Goal: Transaction & Acquisition: Obtain resource

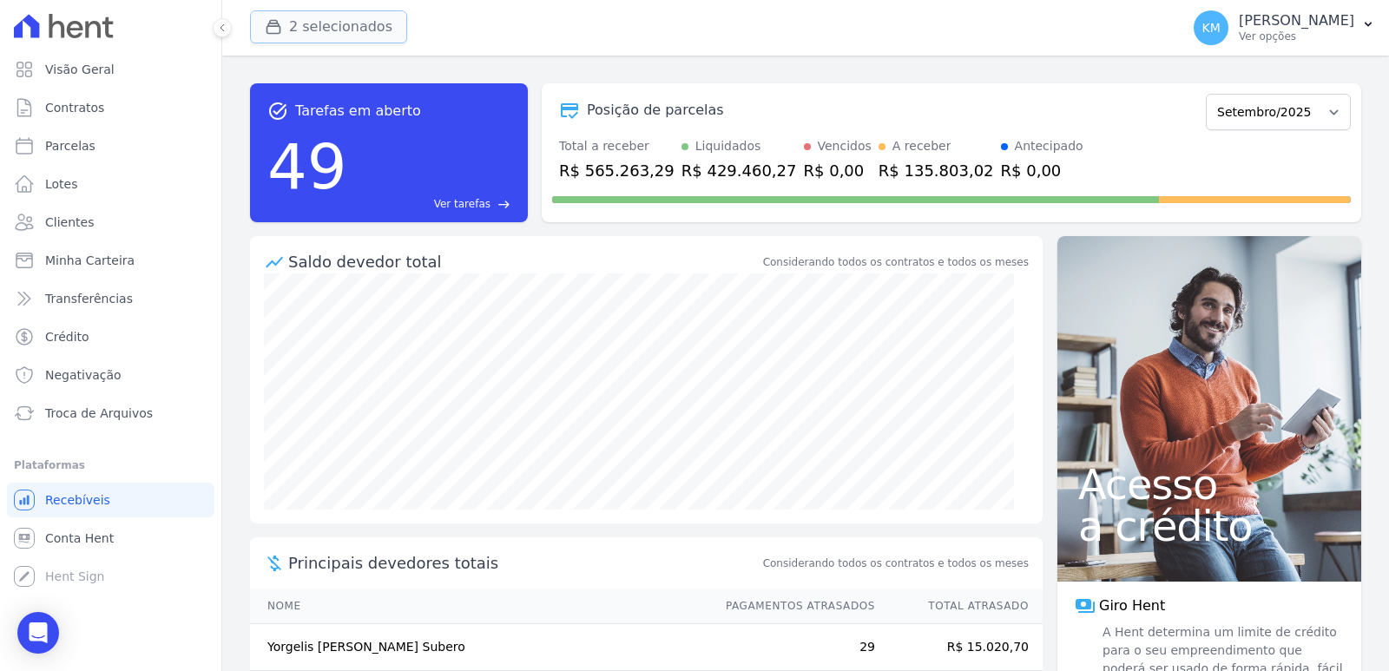
click at [318, 23] on button "2 selecionados" at bounding box center [328, 26] width 157 height 33
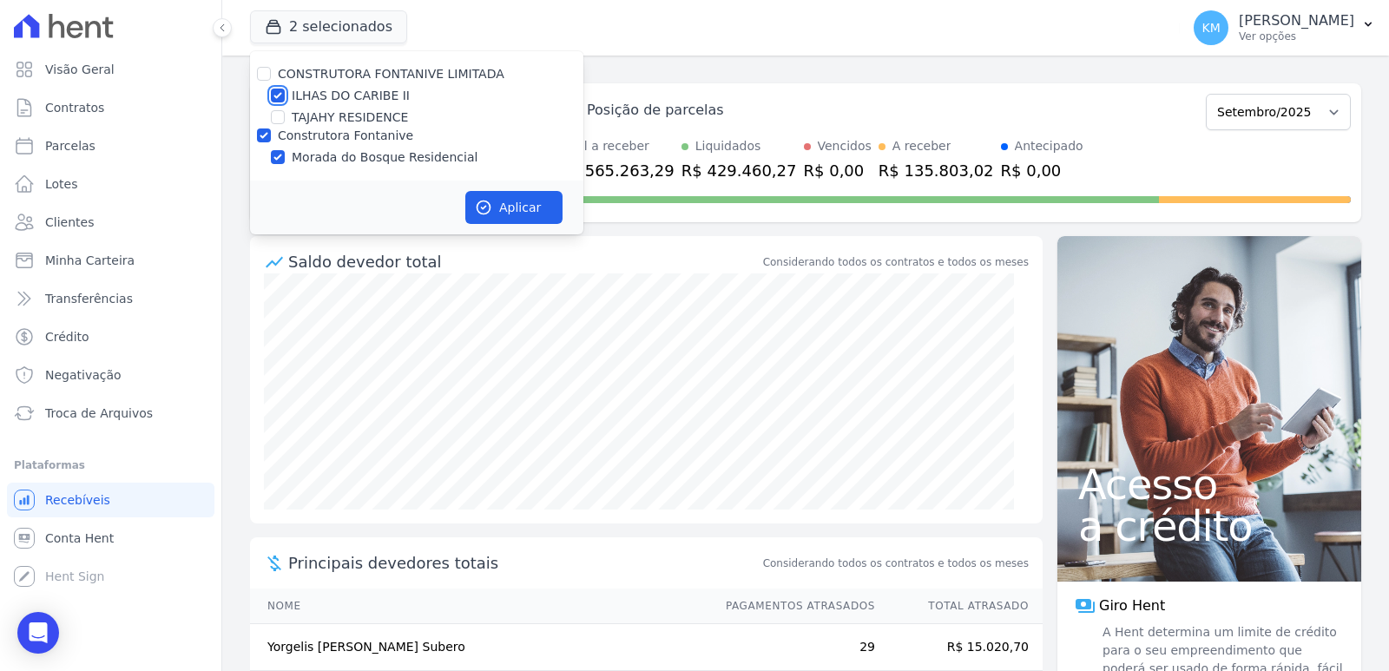
click at [275, 99] on input "ILHAS DO CARIBE II" at bounding box center [278, 96] width 14 height 14
checkbox input "false"
drag, startPoint x: 511, startPoint y: 186, endPoint x: 510, endPoint y: 204, distance: 18.3
click at [511, 187] on div "Aplicar" at bounding box center [416, 208] width 333 height 54
click at [510, 204] on button "Aplicar" at bounding box center [513, 207] width 97 height 33
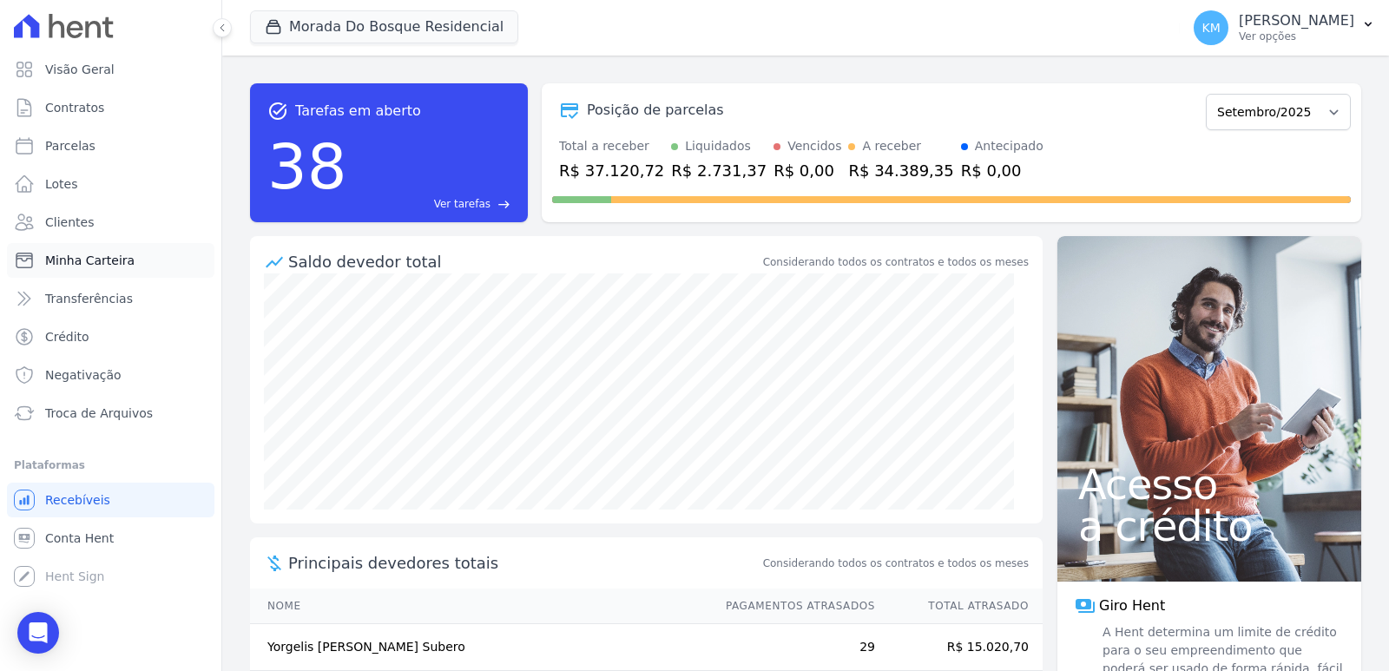
click at [90, 261] on span "Minha Carteira" at bounding box center [89, 260] width 89 height 17
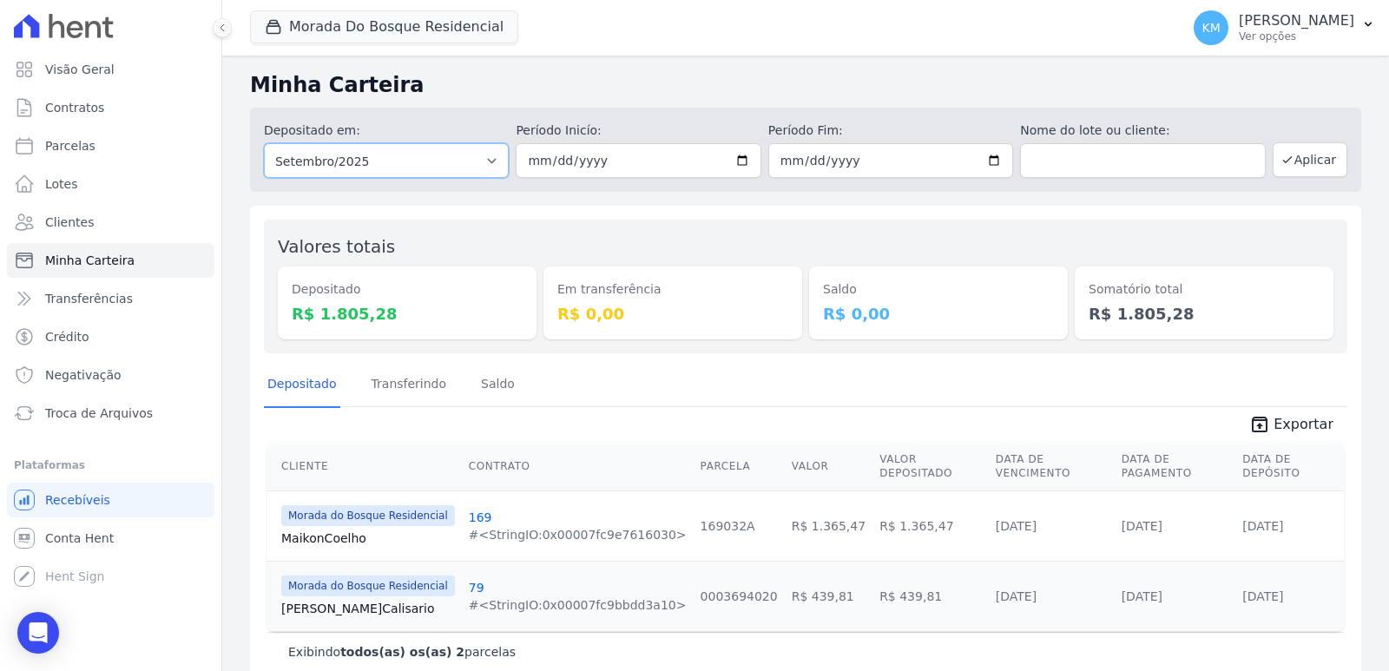
click at [356, 162] on select "Todos os meses Janeiro/2024 Fevereiro/2024 Março/2024 Abril/2024 Maio/2024 Junh…" at bounding box center [386, 160] width 245 height 35
select select "08/2025"
click at [264, 143] on select "Todos os meses Janeiro/2024 Fevereiro/2024 Março/2024 Abril/2024 Maio/2024 Junh…" at bounding box center [386, 160] width 245 height 35
click at [533, 160] on input "date" at bounding box center [638, 160] width 245 height 35
type input "[DATE]"
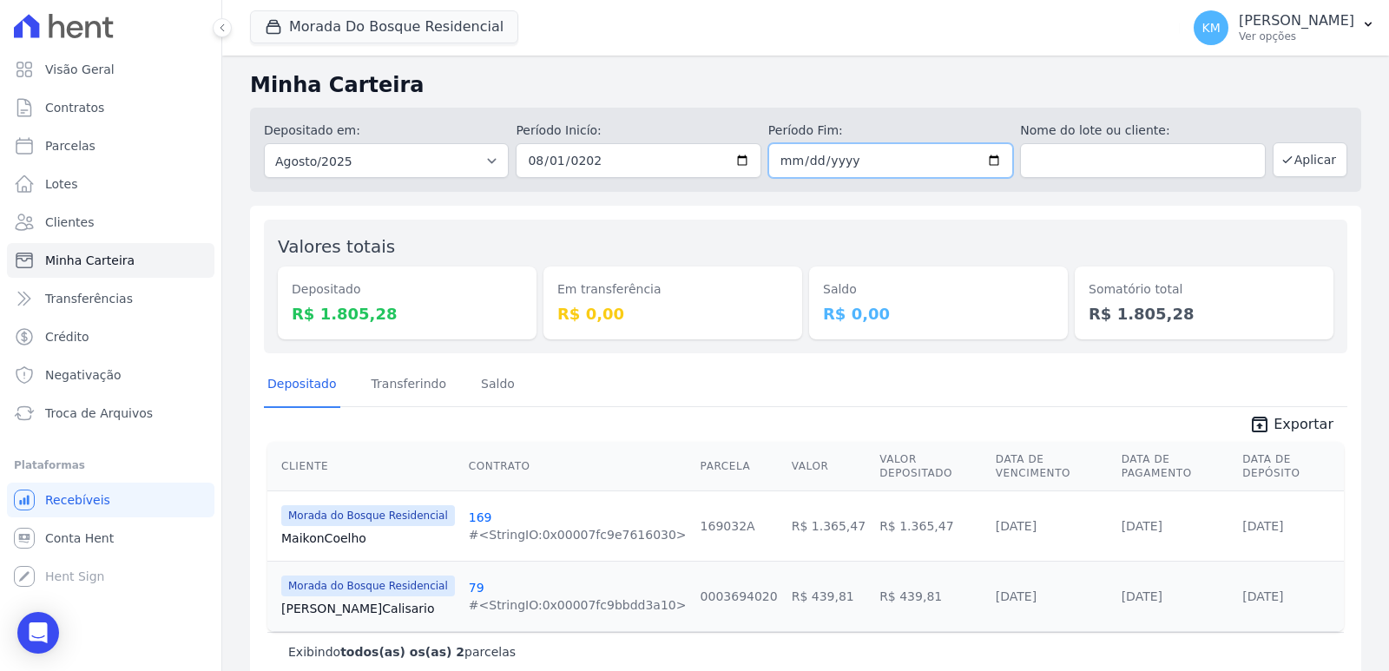
click at [786, 164] on input "date" at bounding box center [890, 160] width 245 height 35
type input "[DATE]"
click at [1313, 169] on button "Aplicar" at bounding box center [1310, 159] width 75 height 35
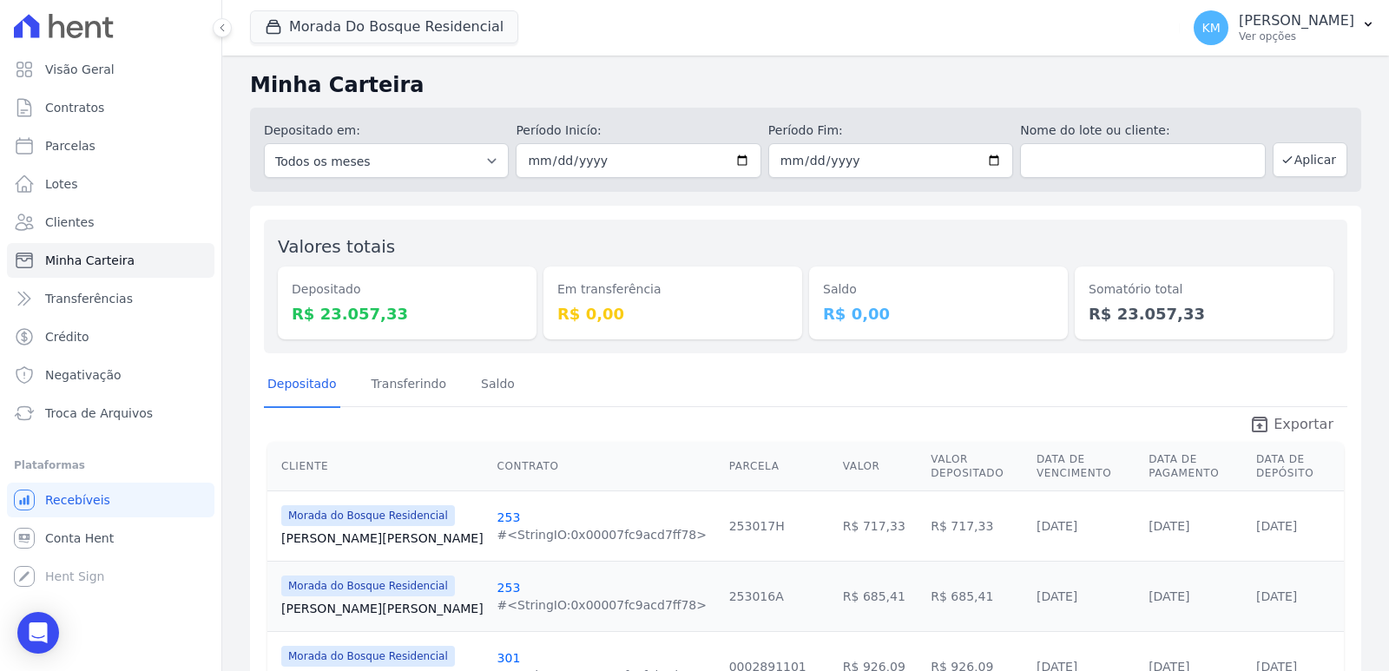
click at [1296, 418] on span "Exportar" at bounding box center [1303, 424] width 60 height 21
click at [82, 150] on span "Parcelas" at bounding box center [70, 145] width 50 height 17
select select
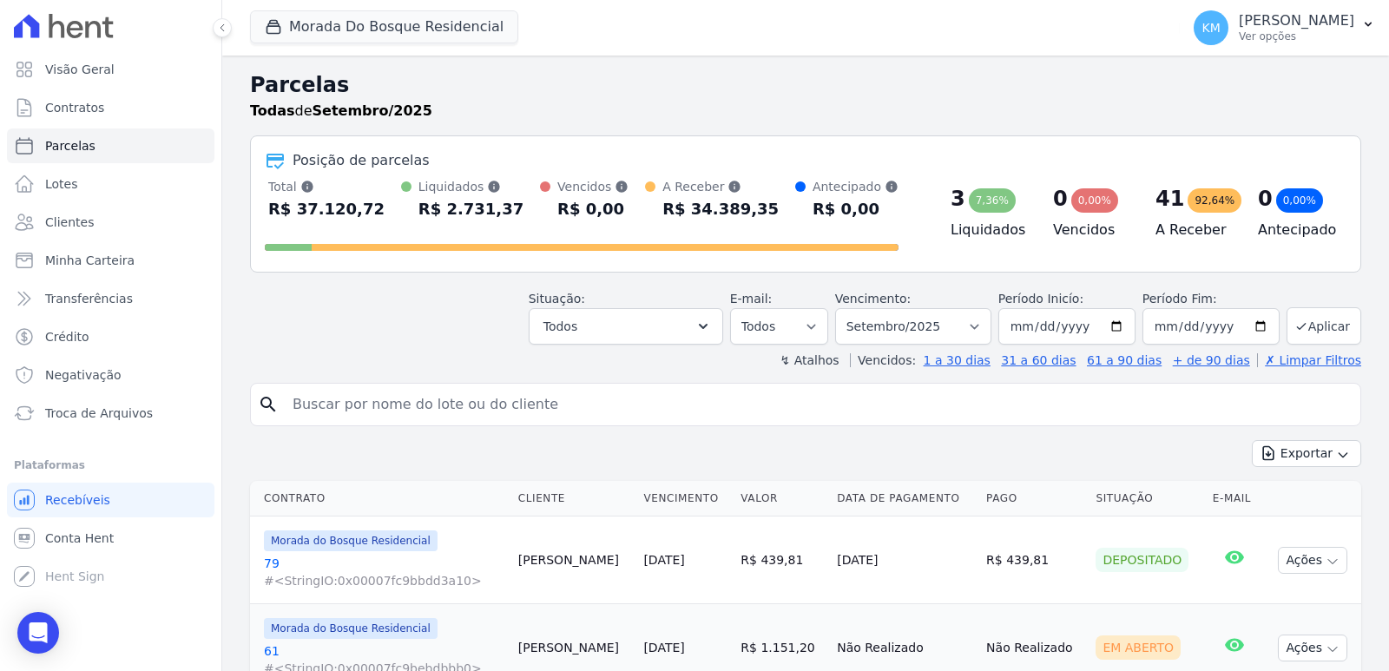
click at [496, 411] on input "search" at bounding box center [817, 404] width 1071 height 35
paste input "[PERSON_NAME] DO [PERSON_NAME]"
type input "[PERSON_NAME] DO [PERSON_NAME]"
select select
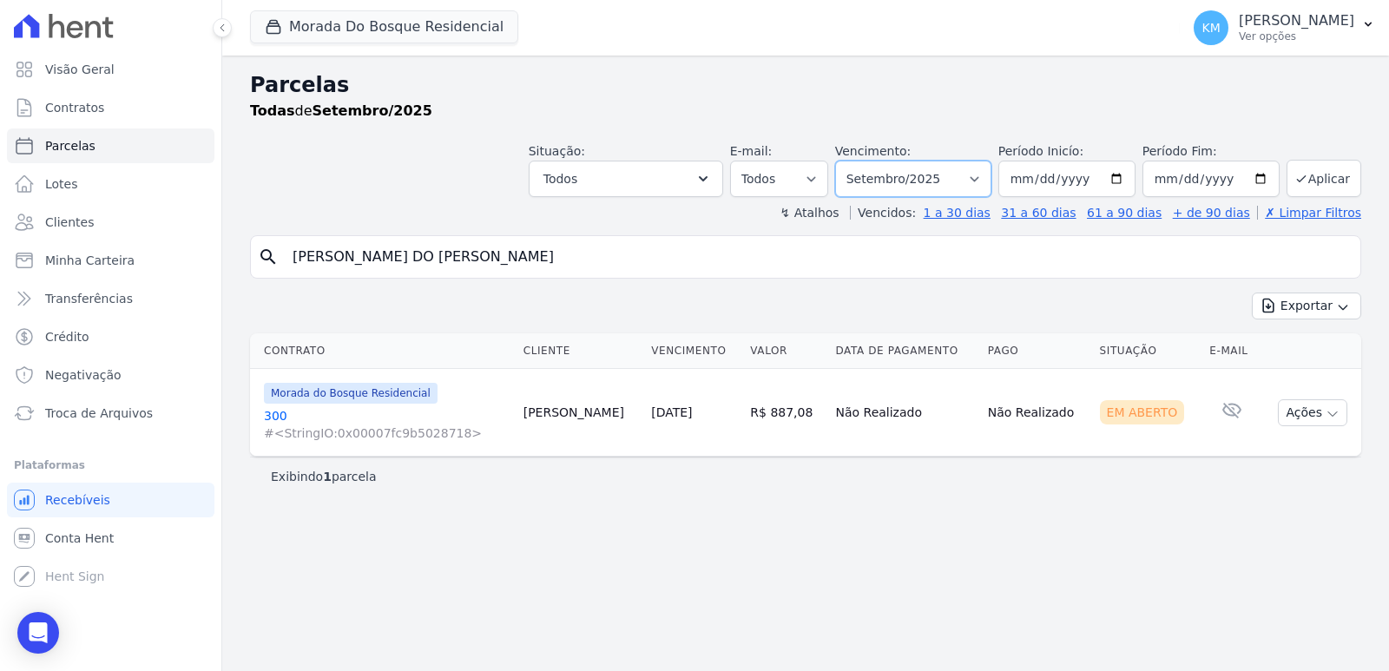
click at [951, 176] on select "Filtrar por período ──────── Todos os meses Janeiro/2024 Fevereiro/2024 Março/2…" at bounding box center [913, 179] width 156 height 36
select select "08/2025"
click at [859, 161] on select "Filtrar por período ──────── Todos os meses Janeiro/2024 Fevereiro/2024 Março/2…" at bounding box center [913, 179] width 156 height 36
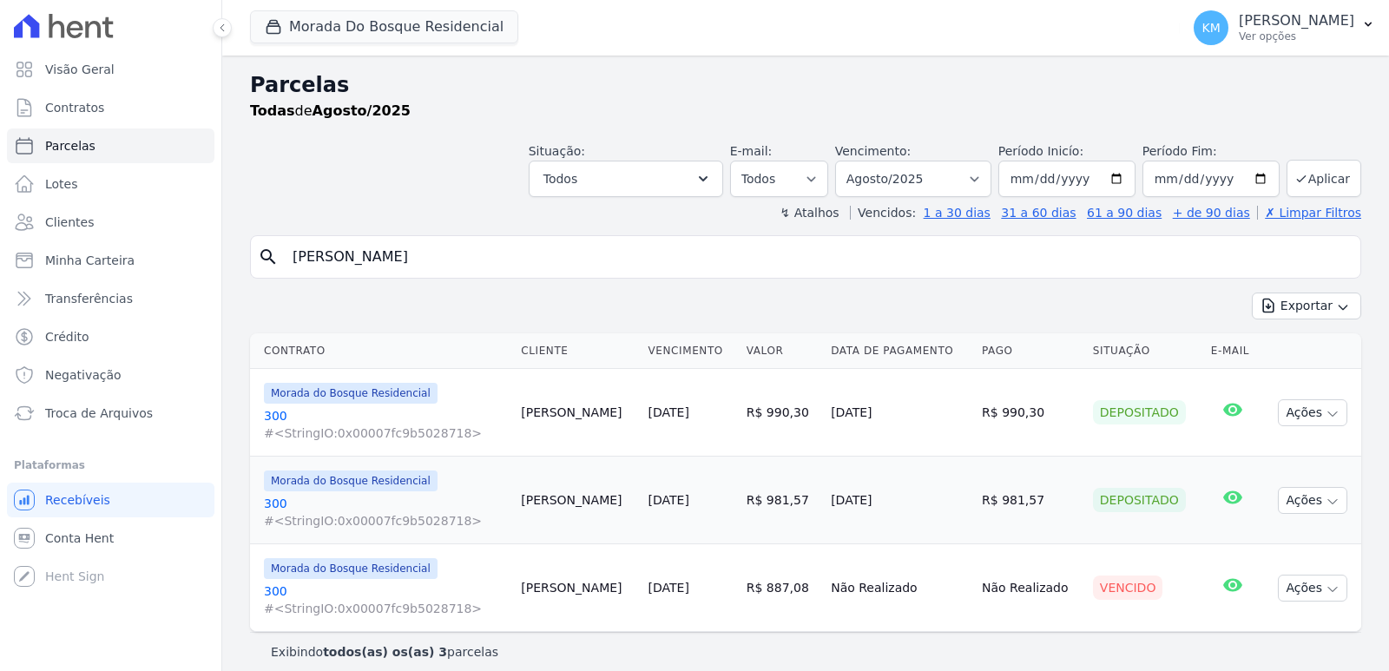
select select
click at [1278, 408] on button "Ações" at bounding box center [1312, 412] width 69 height 27
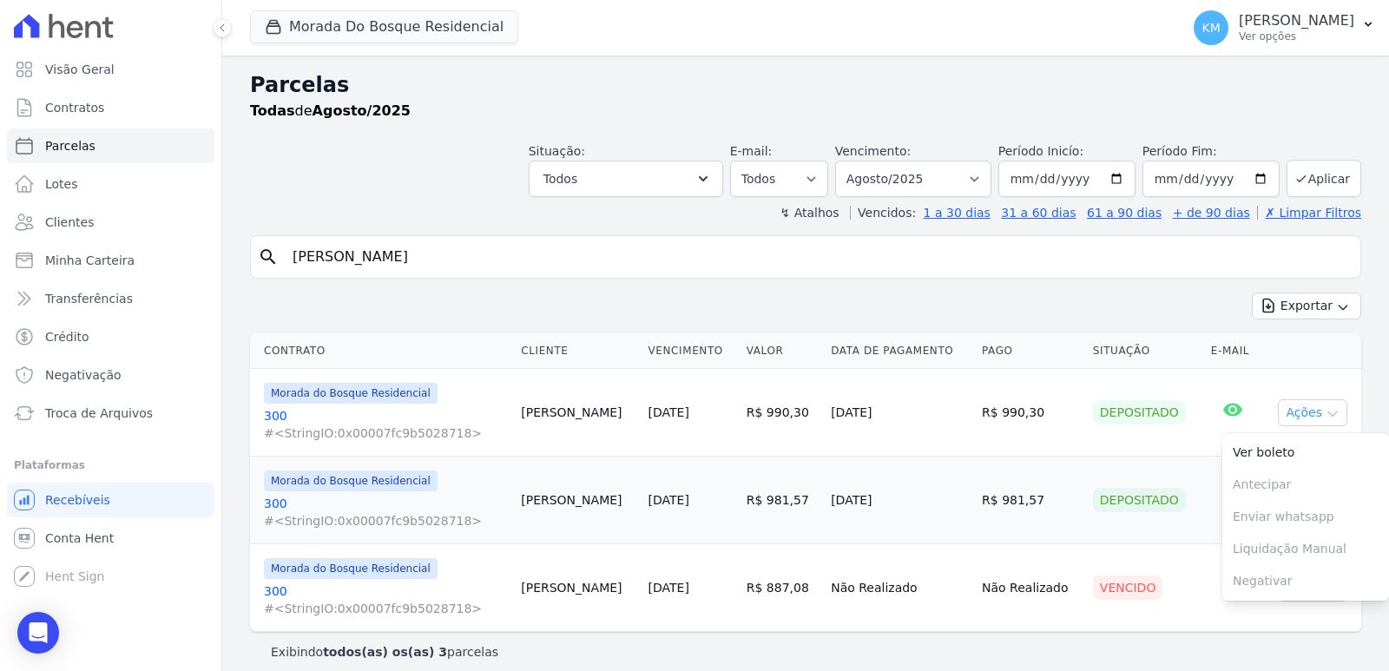
click at [1293, 409] on button "Ações" at bounding box center [1312, 412] width 69 height 27
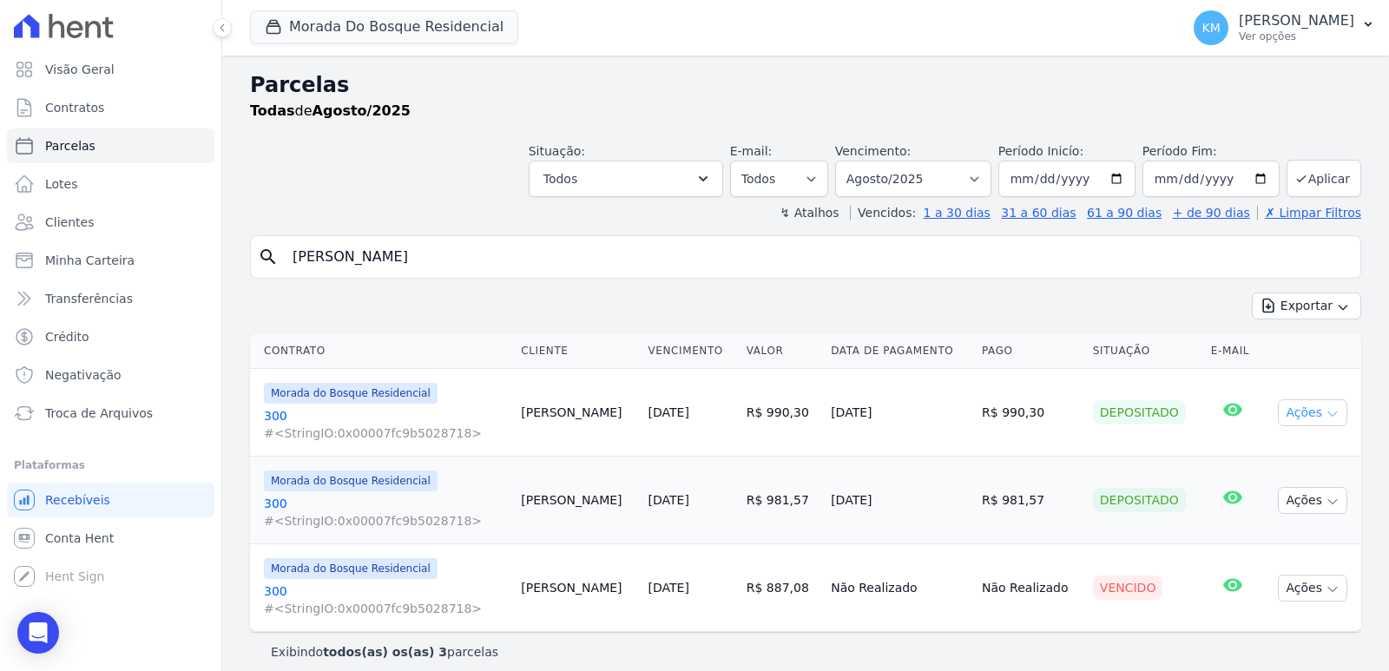
click at [1291, 409] on button "Ações" at bounding box center [1312, 412] width 69 height 27
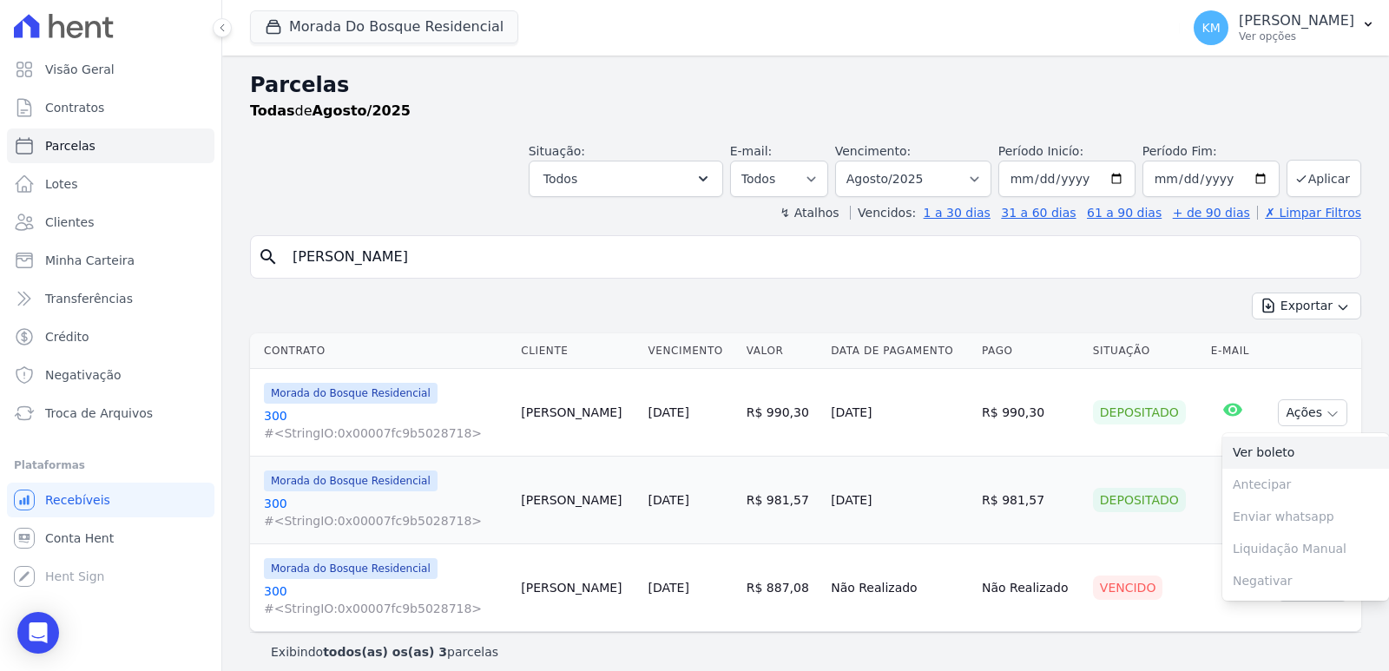
click at [1240, 455] on link "Ver boleto" at bounding box center [1305, 453] width 167 height 32
drag, startPoint x: 515, startPoint y: 256, endPoint x: 0, endPoint y: 210, distance: 516.8
click at [0, 210] on div "Visão Geral Contratos Parcelas Lotes Clientes Minha Carteira Transferências Cré…" at bounding box center [694, 335] width 1389 height 671
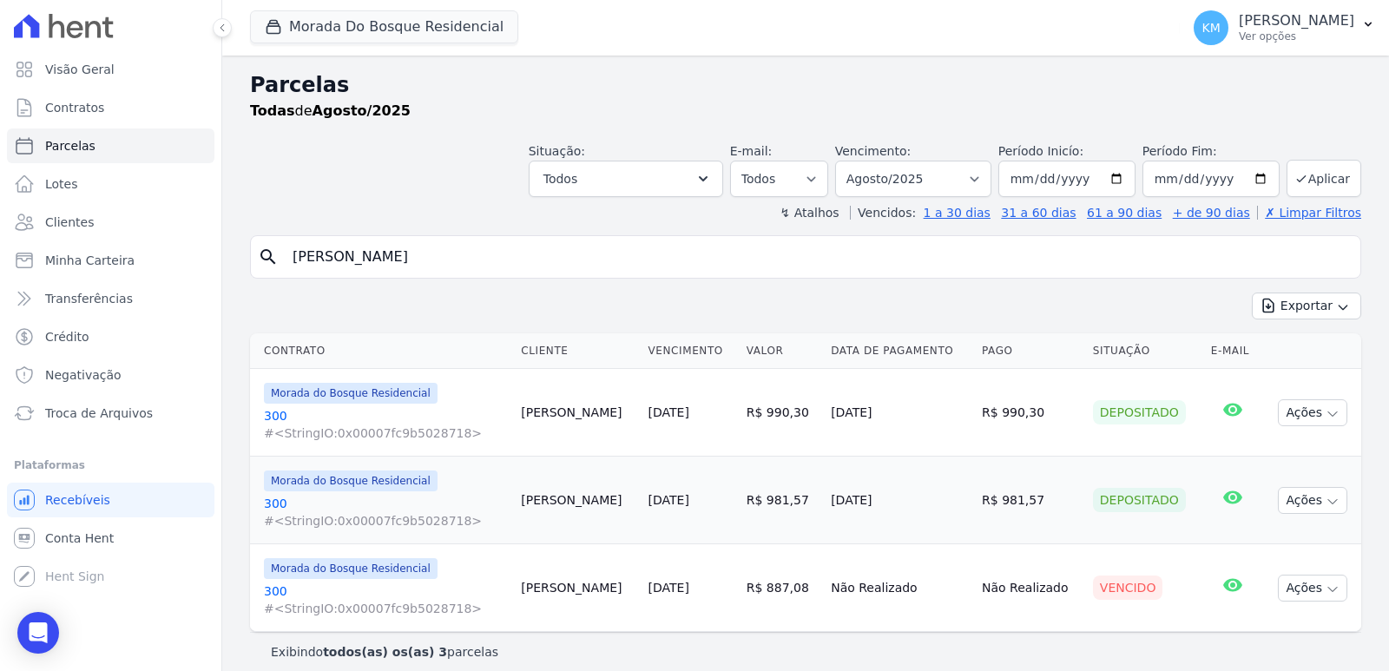
type input "GUILHERME SOA"
select select
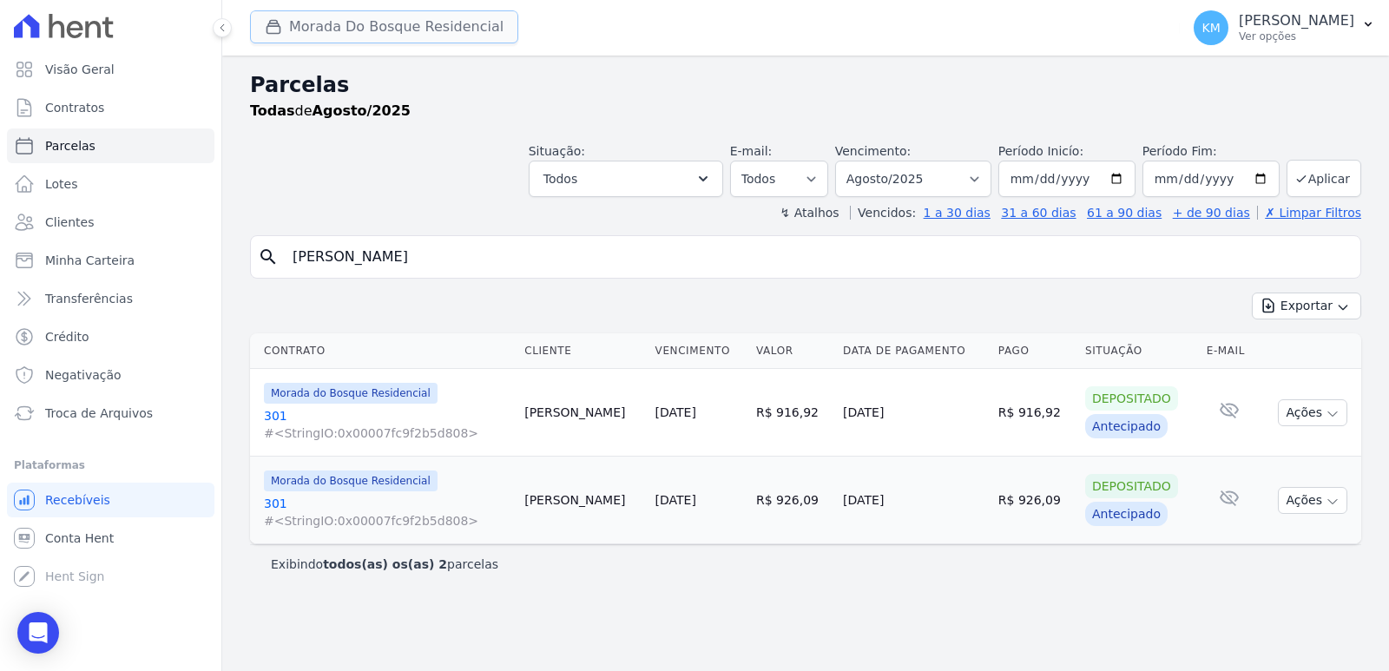
click at [289, 17] on button "Morada Do Bosque Residencial" at bounding box center [384, 26] width 268 height 33
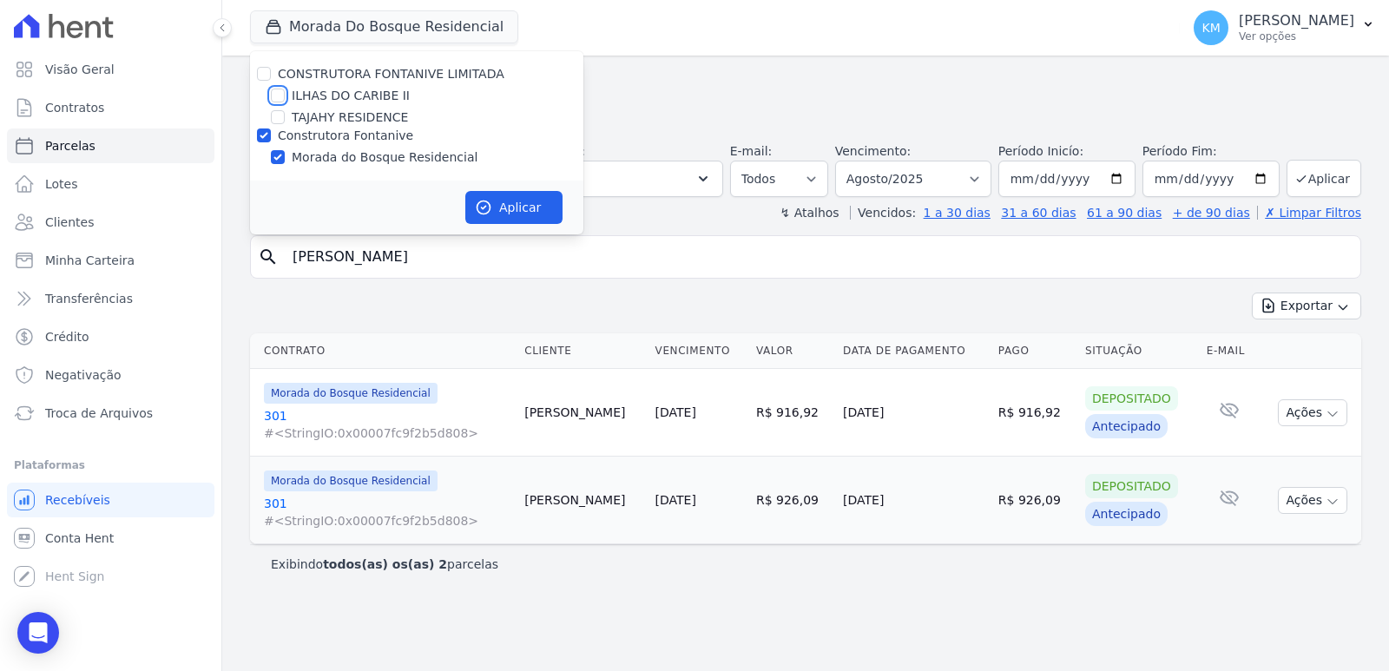
click at [275, 96] on input "ILHAS DO CARIBE II" at bounding box center [278, 96] width 14 height 14
checkbox input "true"
drag, startPoint x: 268, startPoint y: 137, endPoint x: 257, endPoint y: 136, distance: 11.3
click at [260, 136] on input "Construtora Fontanive" at bounding box center [264, 135] width 14 height 14
checkbox input "false"
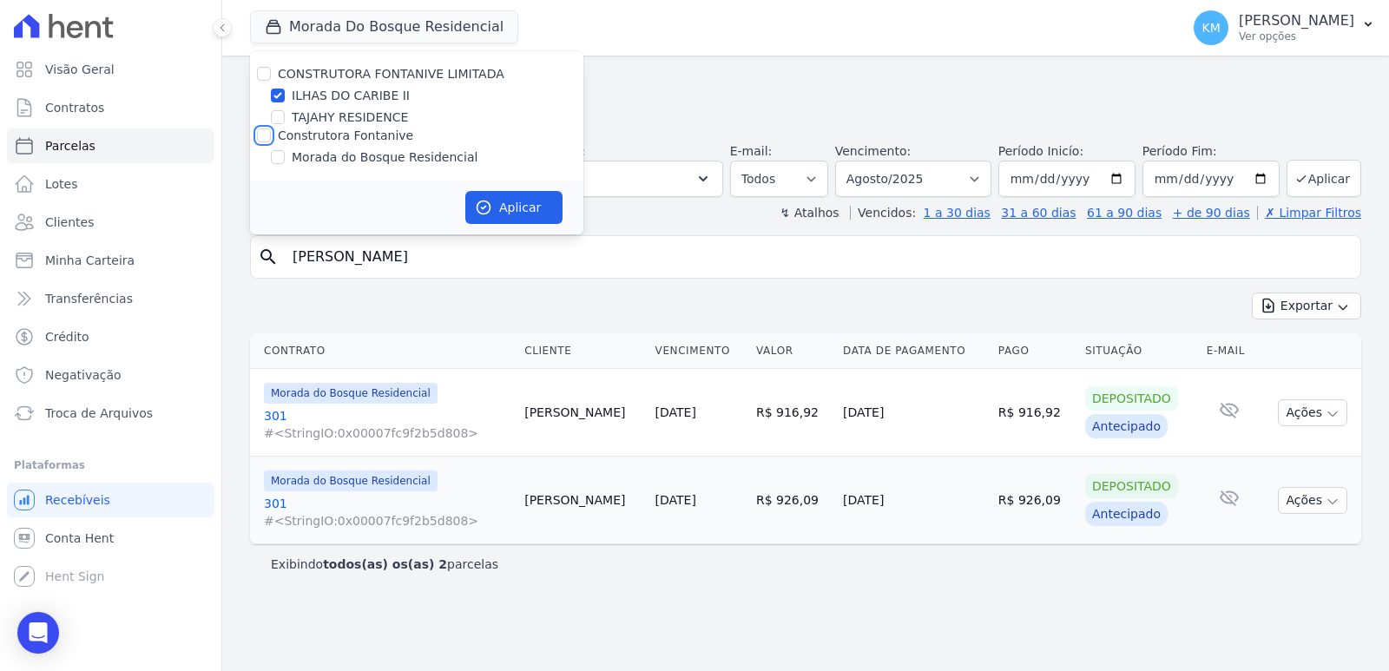
checkbox input "false"
click at [506, 217] on button "Aplicar" at bounding box center [513, 207] width 97 height 33
select select
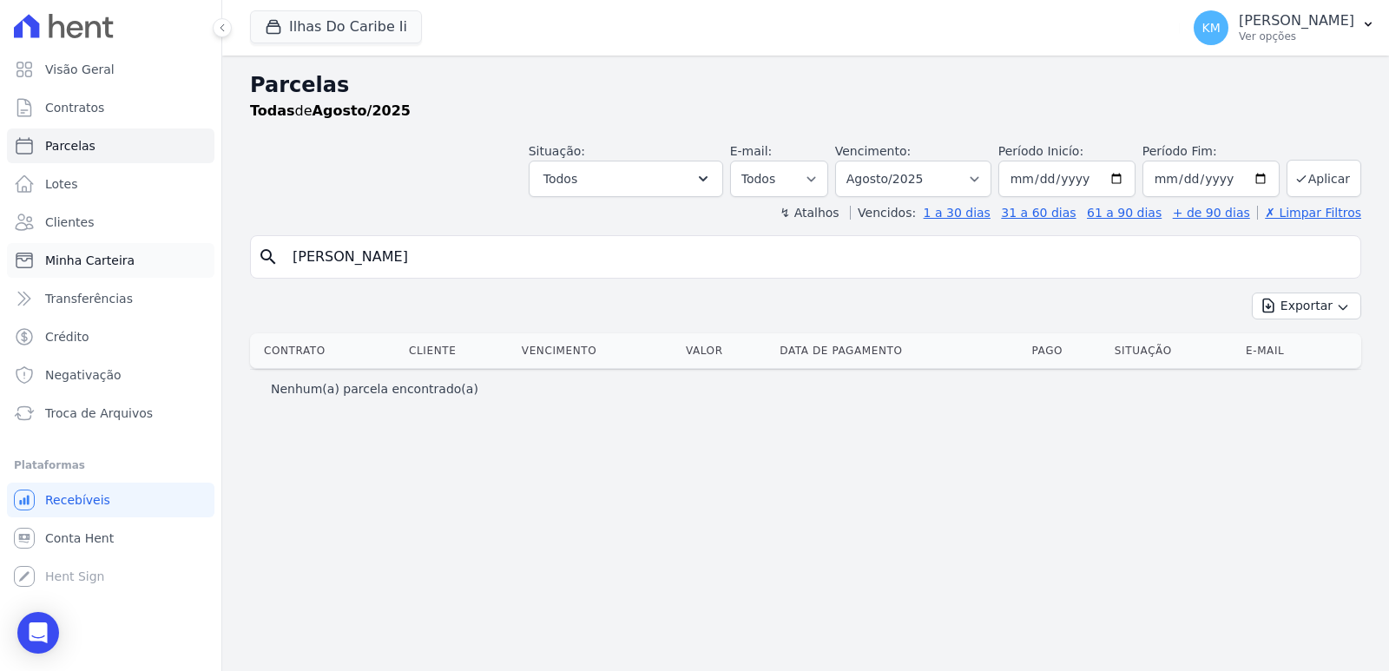
click at [96, 263] on span "Minha Carteira" at bounding box center [89, 260] width 89 height 17
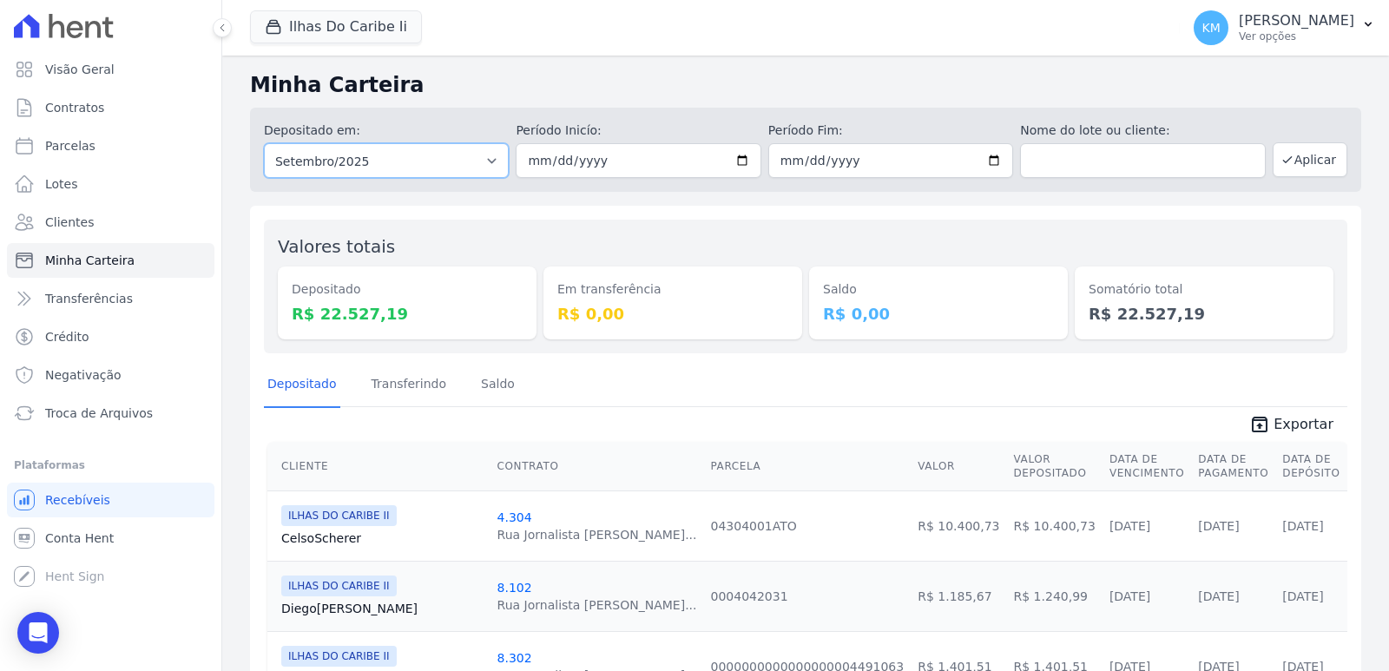
click at [398, 161] on select "Todos os meses Agosto/2022 Setembro/2022 Outubro/2022 Novembro/2022 Dezembro/20…" at bounding box center [386, 160] width 245 height 35
select select "08/2025"
click at [264, 143] on select "Todos os meses Agosto/2022 Setembro/2022 Outubro/2022 Novembro/2022 Dezembro/20…" at bounding box center [386, 160] width 245 height 35
click at [536, 160] on input "date" at bounding box center [638, 160] width 245 height 35
type input "[DATE]"
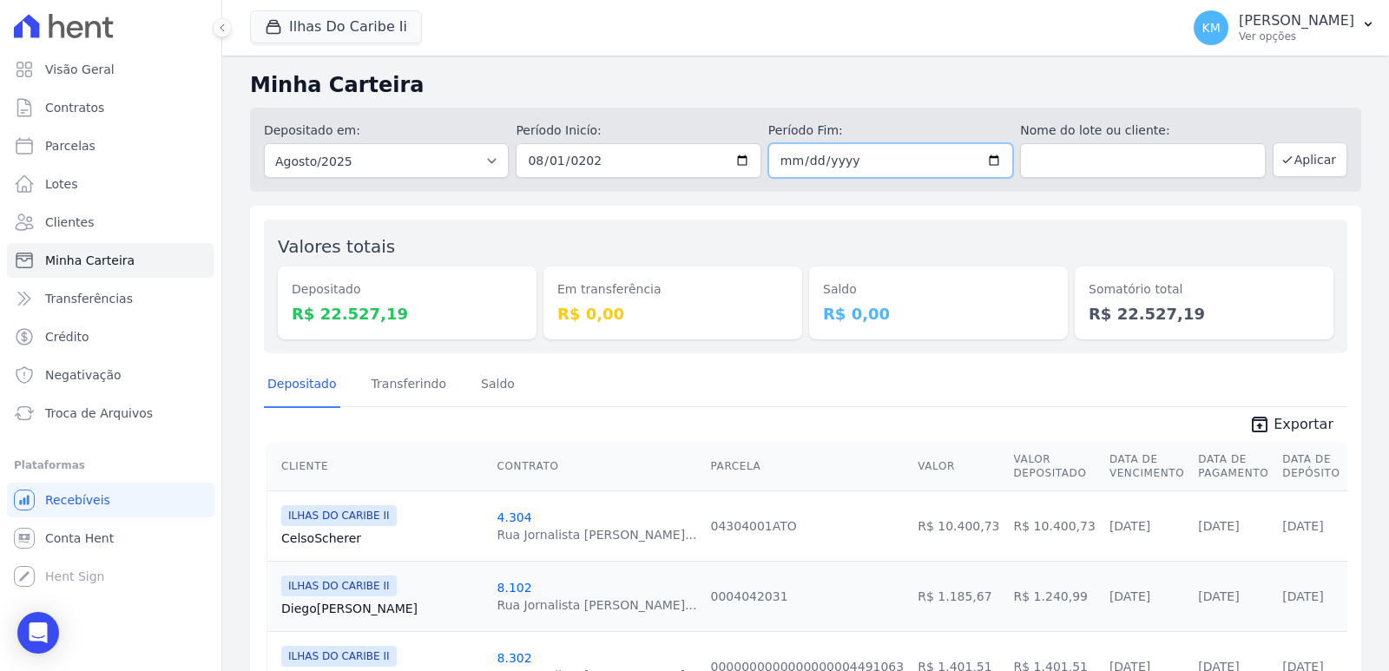
click at [773, 163] on input "date" at bounding box center [890, 160] width 245 height 35
type input "2025-08-30"
click at [1326, 161] on button "Aplicar" at bounding box center [1310, 159] width 75 height 35
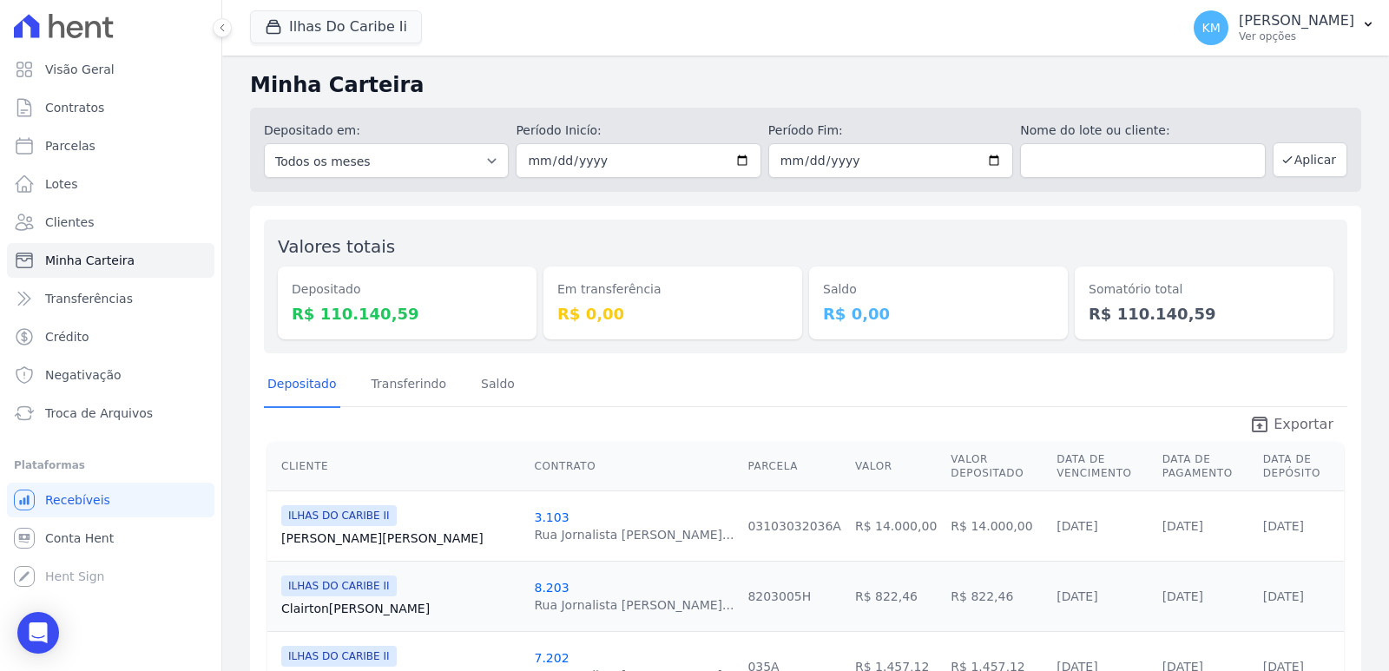
click at [1287, 431] on span "Exportar" at bounding box center [1303, 424] width 60 height 21
click at [91, 150] on link "Parcelas" at bounding box center [110, 145] width 207 height 35
select select
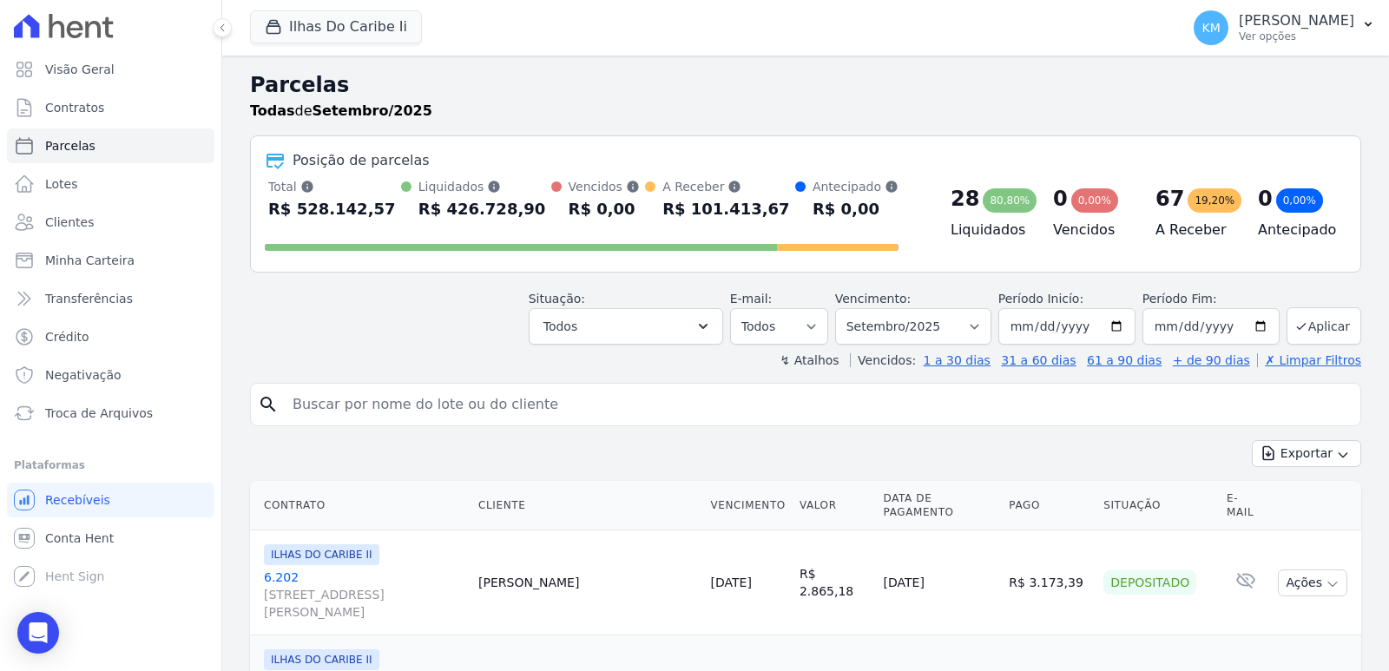
click at [391, 398] on input "search" at bounding box center [817, 404] width 1071 height 35
paste input "WILLIAN HARTMANN"
type input "WILLIAN HARTMANN"
select select
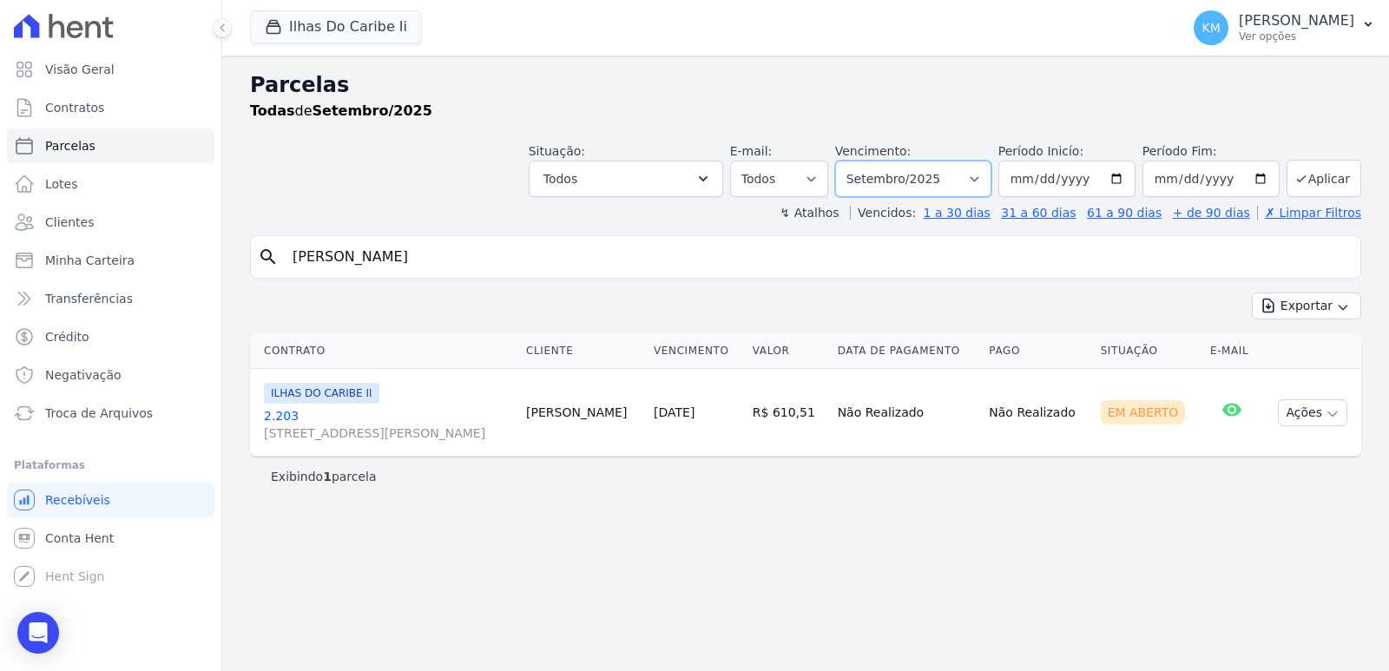
click at [953, 169] on select "Filtrar por período ──────── Todos os meses Agosto/2022 Setembro/2022 Outubro/2…" at bounding box center [913, 179] width 156 height 36
select select "08/2025"
click at [859, 161] on select "Filtrar por período ──────── Todos os meses Agosto/2022 Setembro/2022 Outubro/2…" at bounding box center [913, 179] width 156 height 36
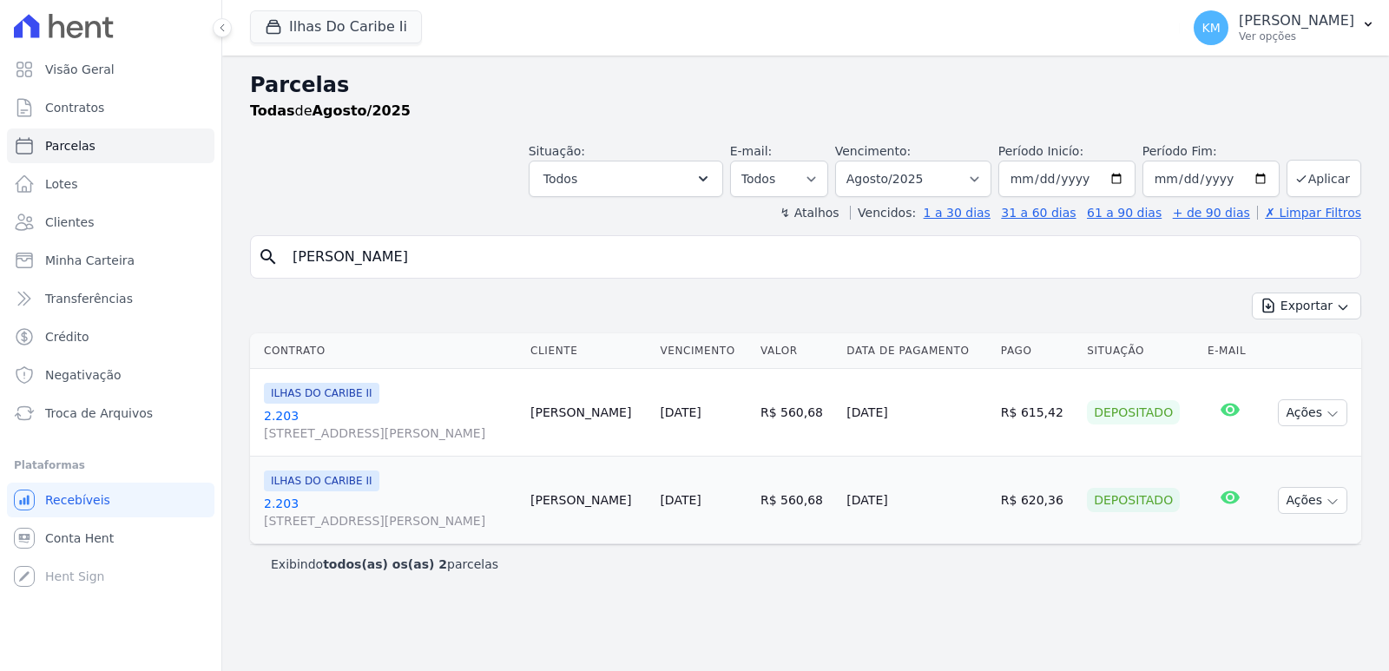
select select
click at [1312, 405] on button "Ações" at bounding box center [1312, 412] width 69 height 27
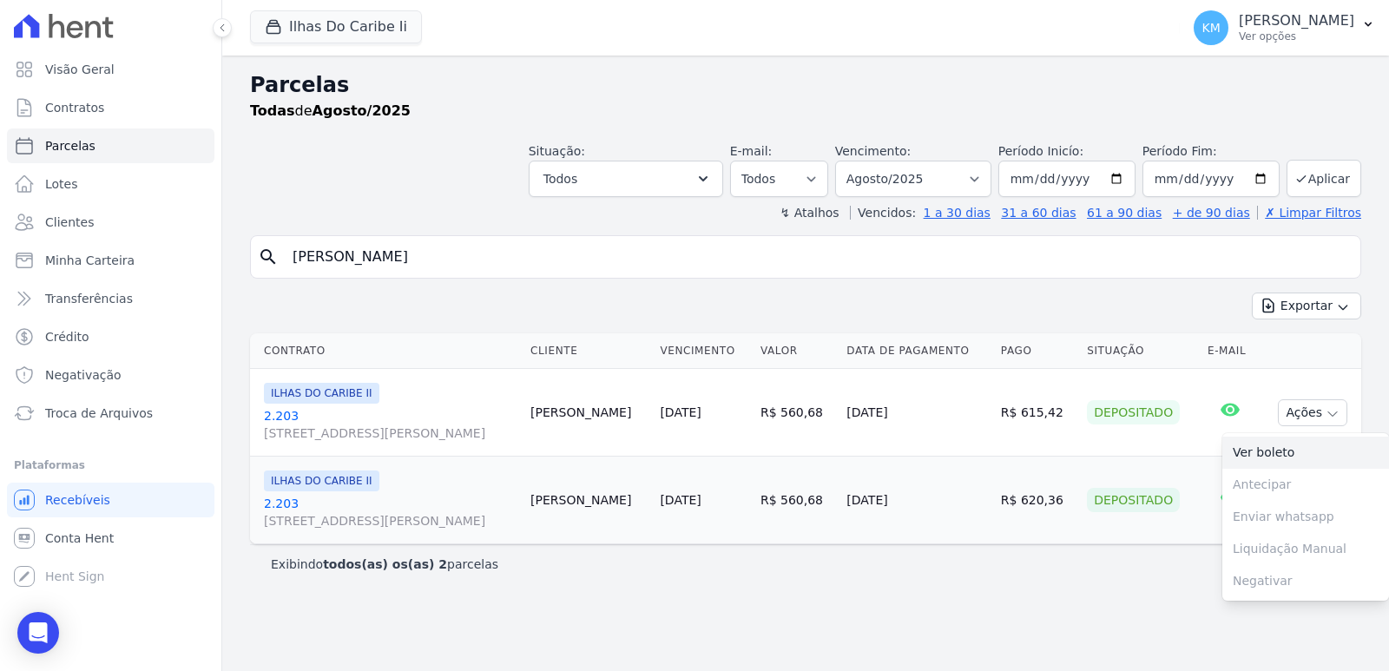
click at [1249, 457] on link "Ver boleto" at bounding box center [1305, 453] width 167 height 32
click at [1239, 25] on p "[PERSON_NAME]" at bounding box center [1296, 20] width 115 height 17
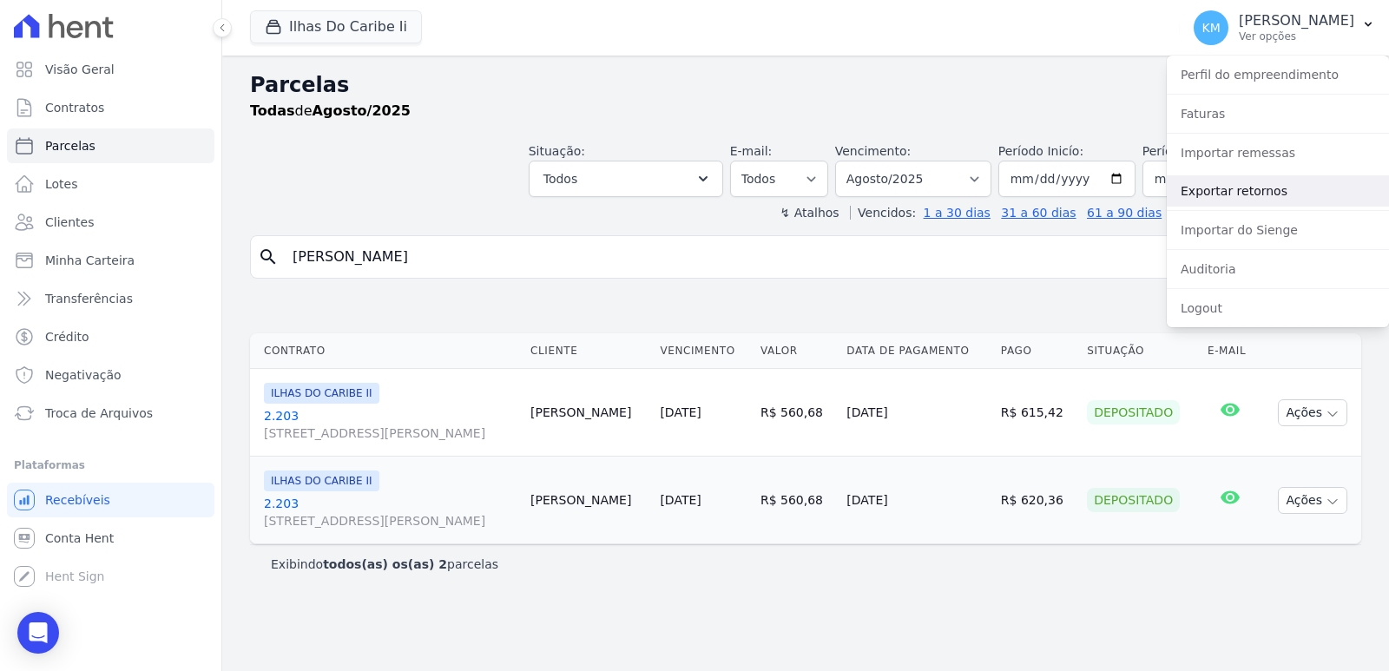
click at [1221, 196] on link "Exportar retornos" at bounding box center [1278, 190] width 222 height 31
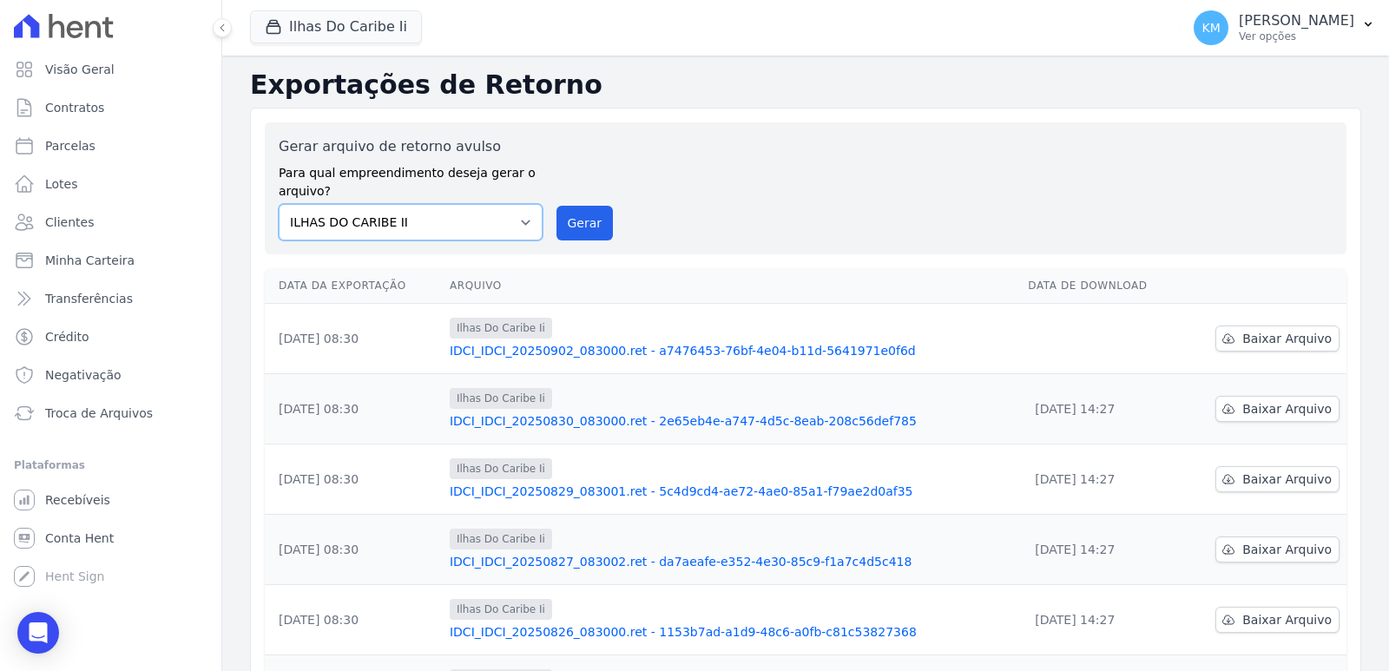
click at [462, 215] on select "ILHAS DO CARIBE II Morada do Bosque Residencial TAJAHY RESIDENCE" at bounding box center [411, 222] width 264 height 36
drag, startPoint x: 462, startPoint y: 215, endPoint x: 455, endPoint y: 232, distance: 17.9
click at [462, 215] on select "ILHAS DO CARIBE II Morada do Bosque Residencial TAJAHY RESIDENCE" at bounding box center [411, 222] width 264 height 36
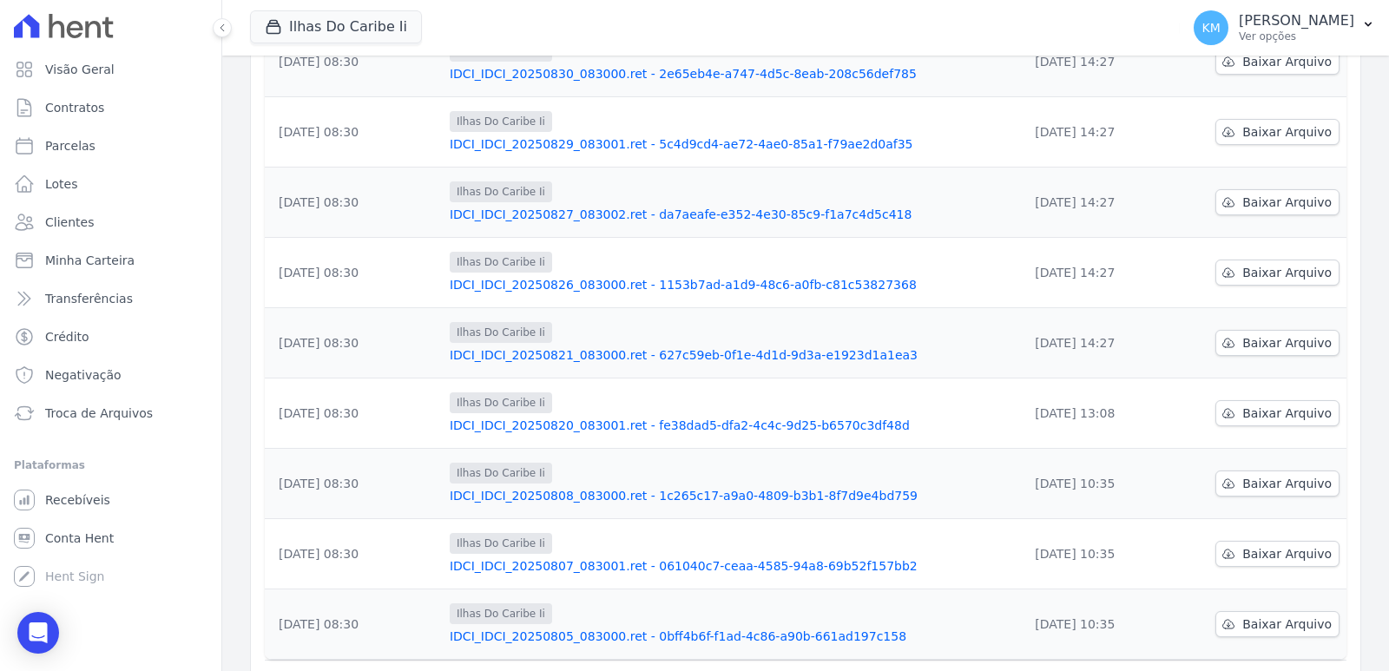
scroll to position [426, 0]
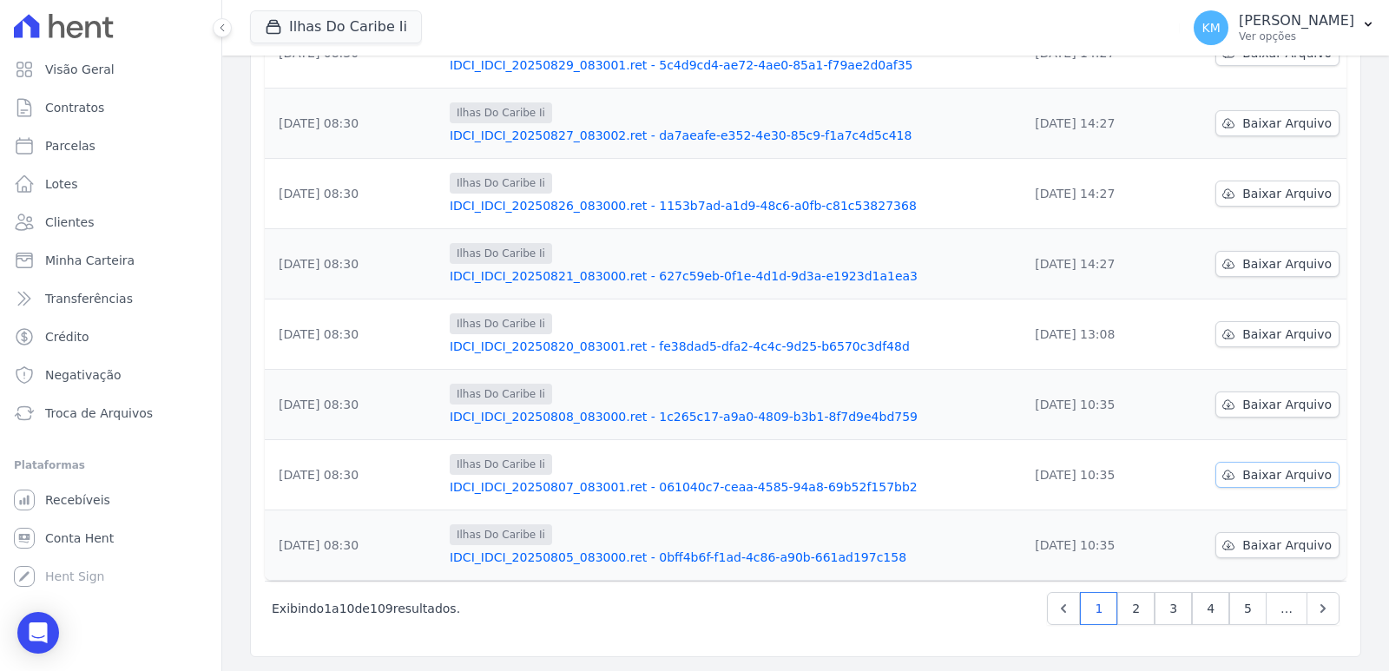
click at [1249, 477] on span "Baixar Arquivo" at bounding box center [1286, 474] width 89 height 17
click at [1242, 405] on span "Baixar Arquivo" at bounding box center [1286, 404] width 89 height 17
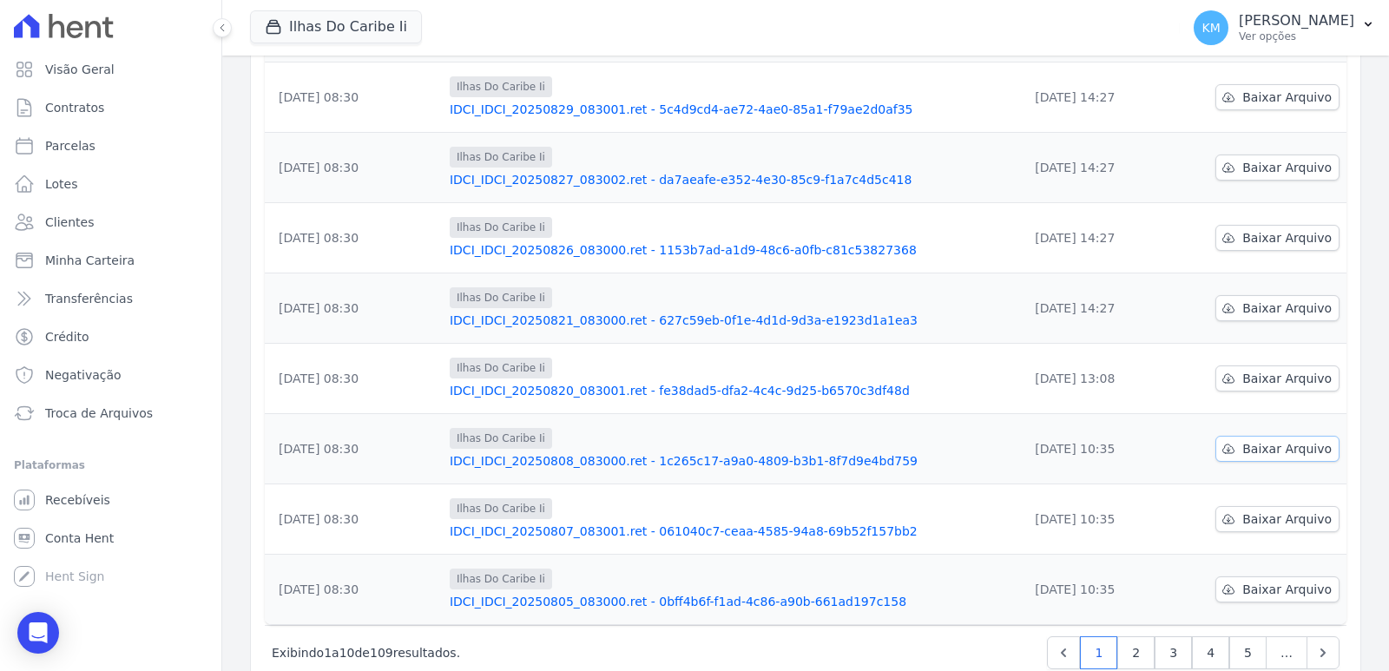
scroll to position [339, 0]
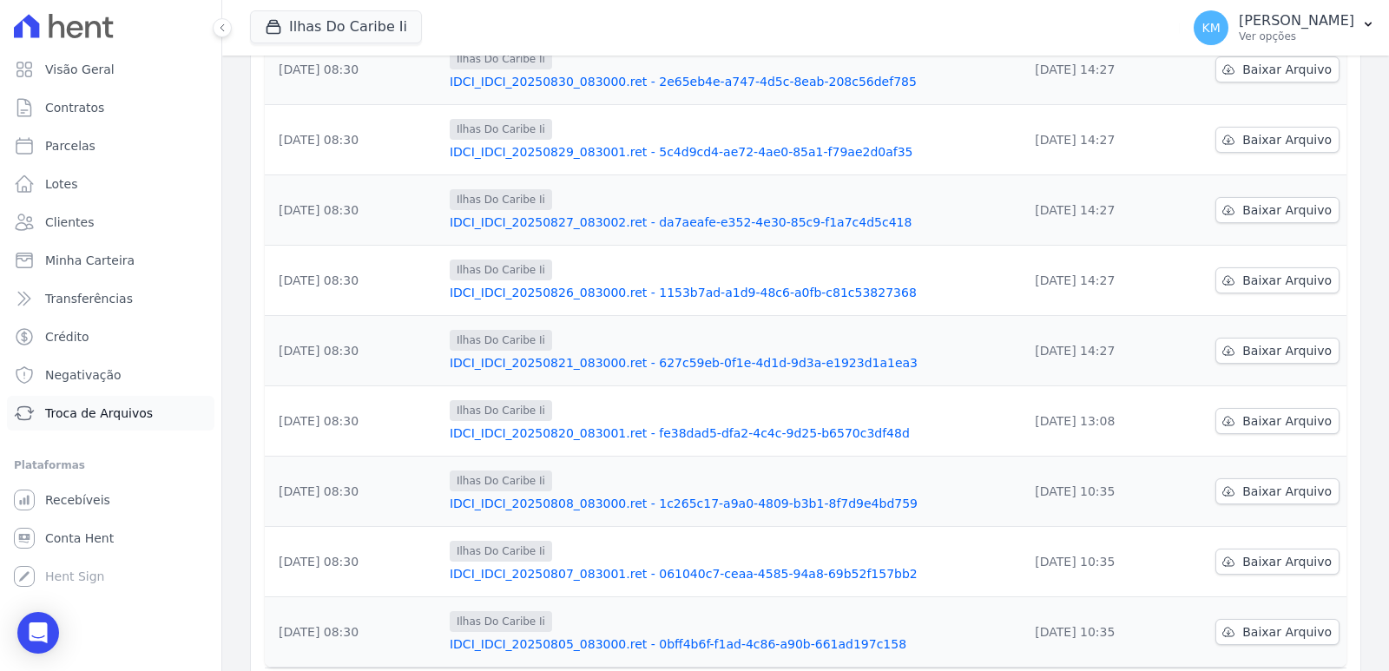
click at [107, 422] on link "Troca de Arquivos" at bounding box center [110, 413] width 207 height 35
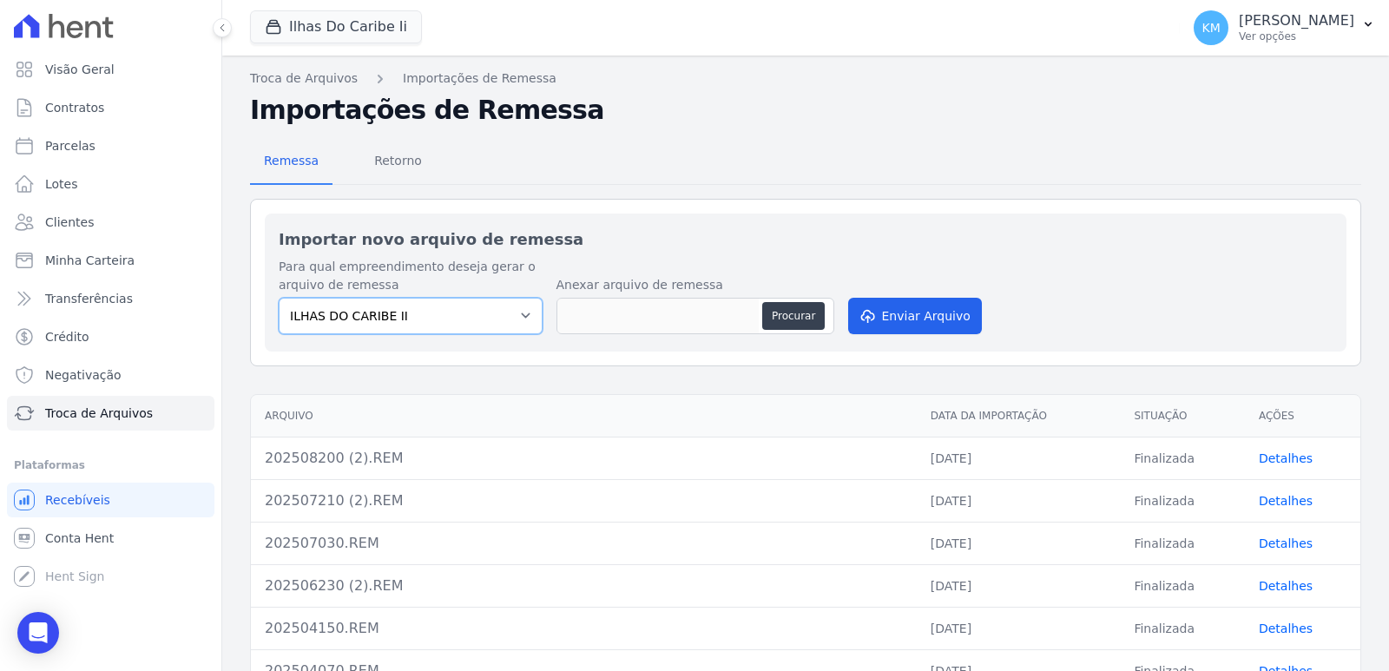
click at [454, 313] on select "ILHAS DO CARIBE II" at bounding box center [411, 316] width 264 height 36
drag, startPoint x: 454, startPoint y: 313, endPoint x: 398, endPoint y: 218, distance: 109.7
click at [451, 309] on select "ILHAS DO CARIBE II" at bounding box center [411, 316] width 264 height 36
click at [374, 166] on span "Retorno" at bounding box center [398, 160] width 69 height 35
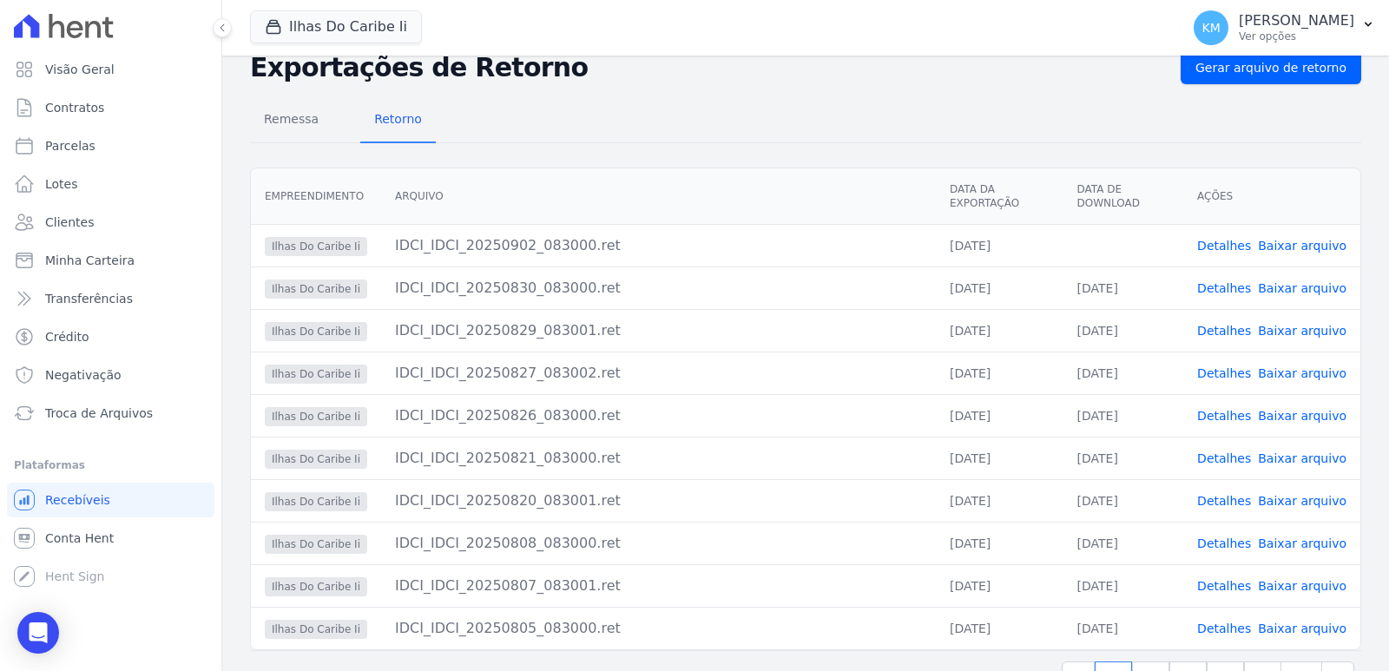
scroll to position [87, 0]
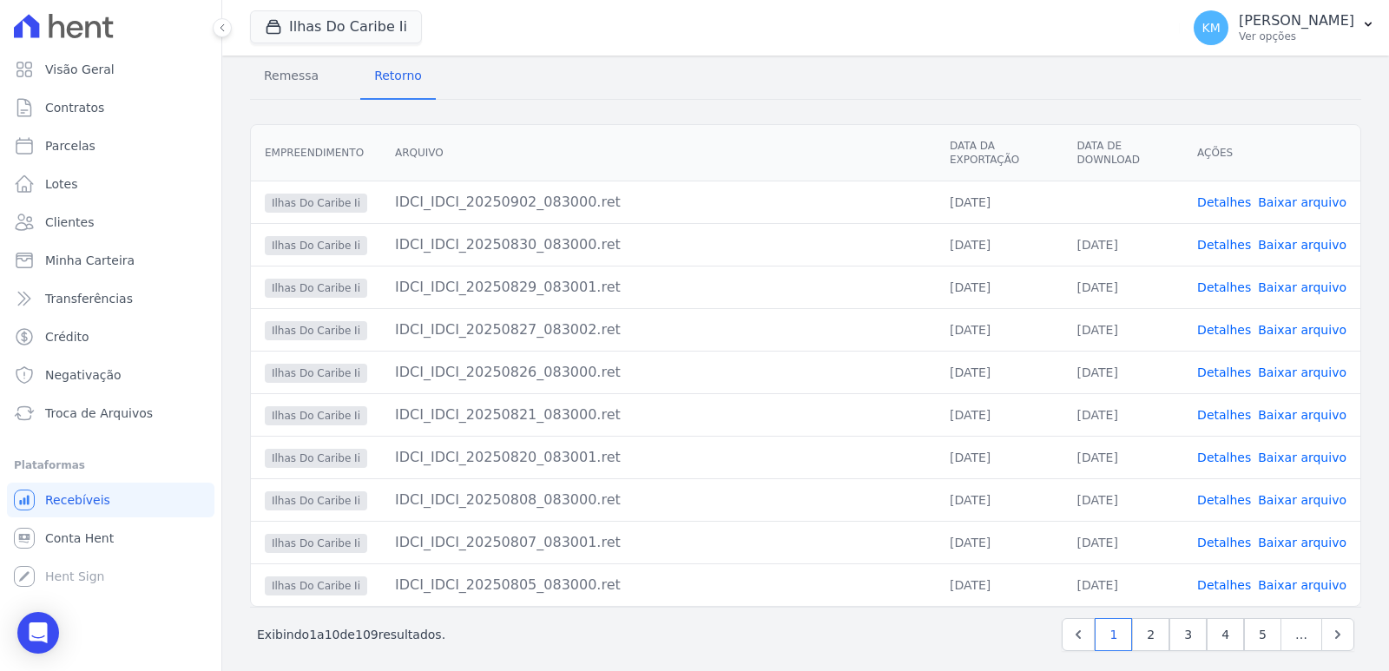
click at [1296, 462] on link "Baixar arquivo" at bounding box center [1302, 458] width 89 height 14
click at [1292, 496] on link "Baixar arquivo" at bounding box center [1302, 500] width 89 height 14
click at [1272, 411] on link "Baixar arquivo" at bounding box center [1302, 415] width 89 height 14
click at [1264, 204] on link "Baixar arquivo" at bounding box center [1302, 202] width 89 height 14
click at [1260, 589] on link "Baixar arquivo" at bounding box center [1302, 585] width 89 height 14
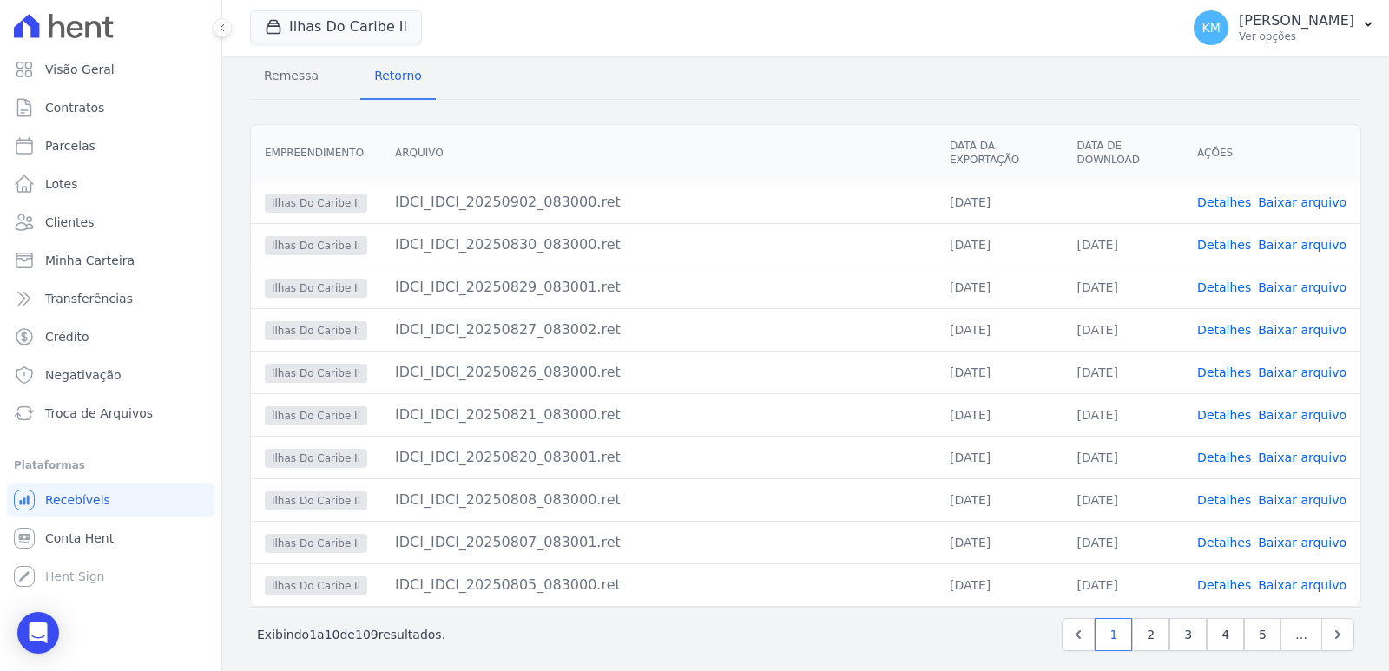
click at [1235, 545] on link "Detalhes" at bounding box center [1224, 543] width 54 height 14
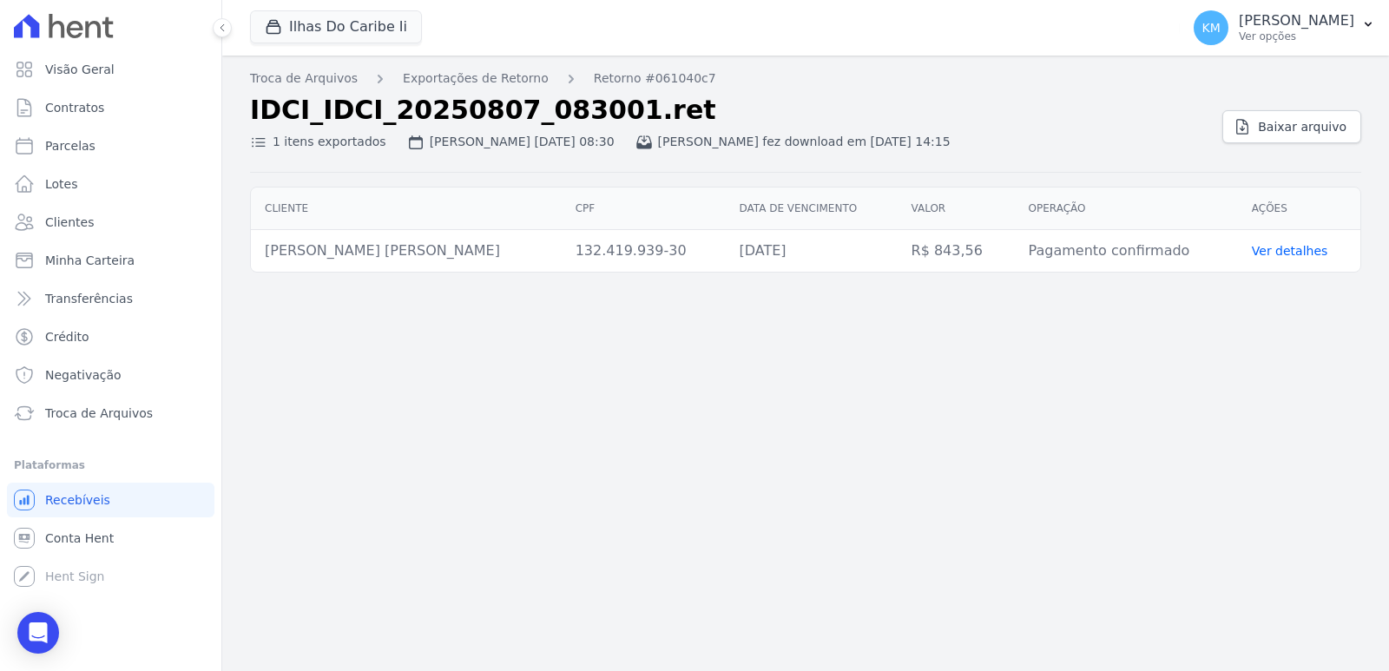
click at [813, 486] on div "Troca de Arquivos Exportações de Retorno Retorno #061040c7 IDCI_IDCI_20250807_0…" at bounding box center [805, 363] width 1167 height 615
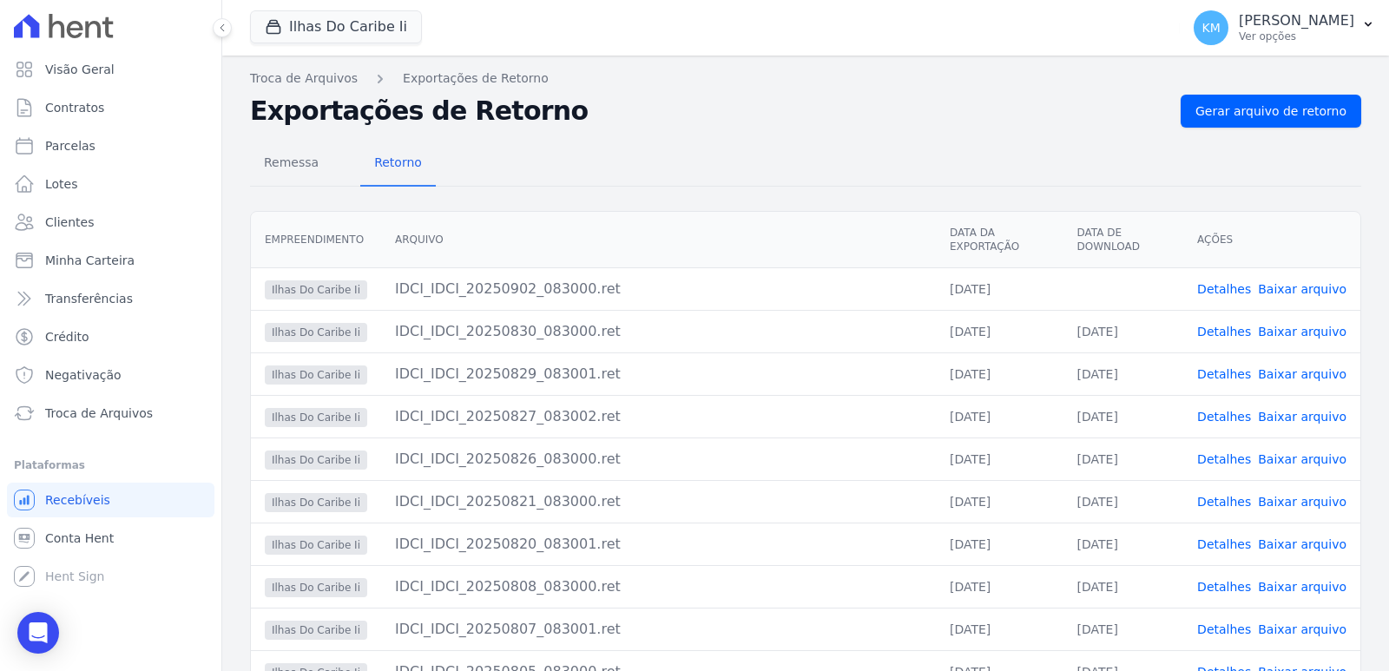
scroll to position [98, 0]
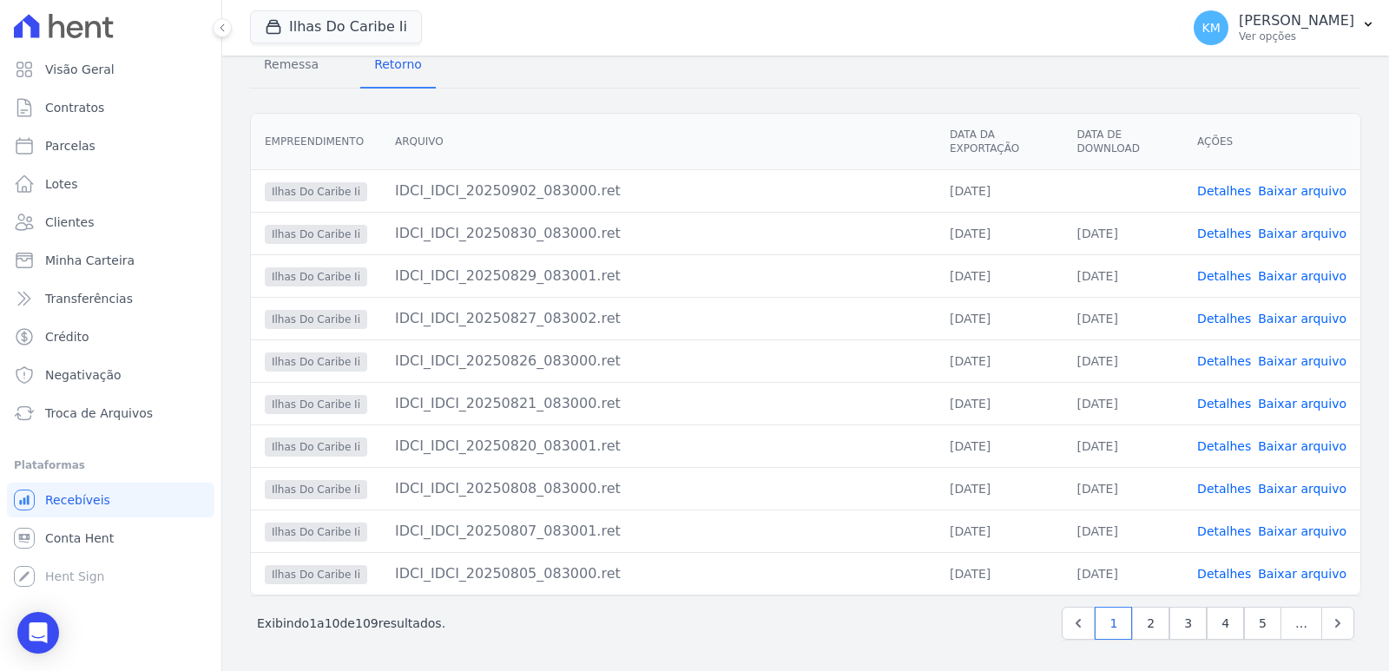
click at [1305, 531] on link "Baixar arquivo" at bounding box center [1302, 531] width 89 height 14
click at [1286, 484] on link "Baixar arquivo" at bounding box center [1302, 489] width 89 height 14
click at [1300, 447] on link "Baixar arquivo" at bounding box center [1302, 446] width 89 height 14
click at [1301, 405] on link "Baixar arquivo" at bounding box center [1302, 404] width 89 height 14
